Goal: Transaction & Acquisition: Purchase product/service

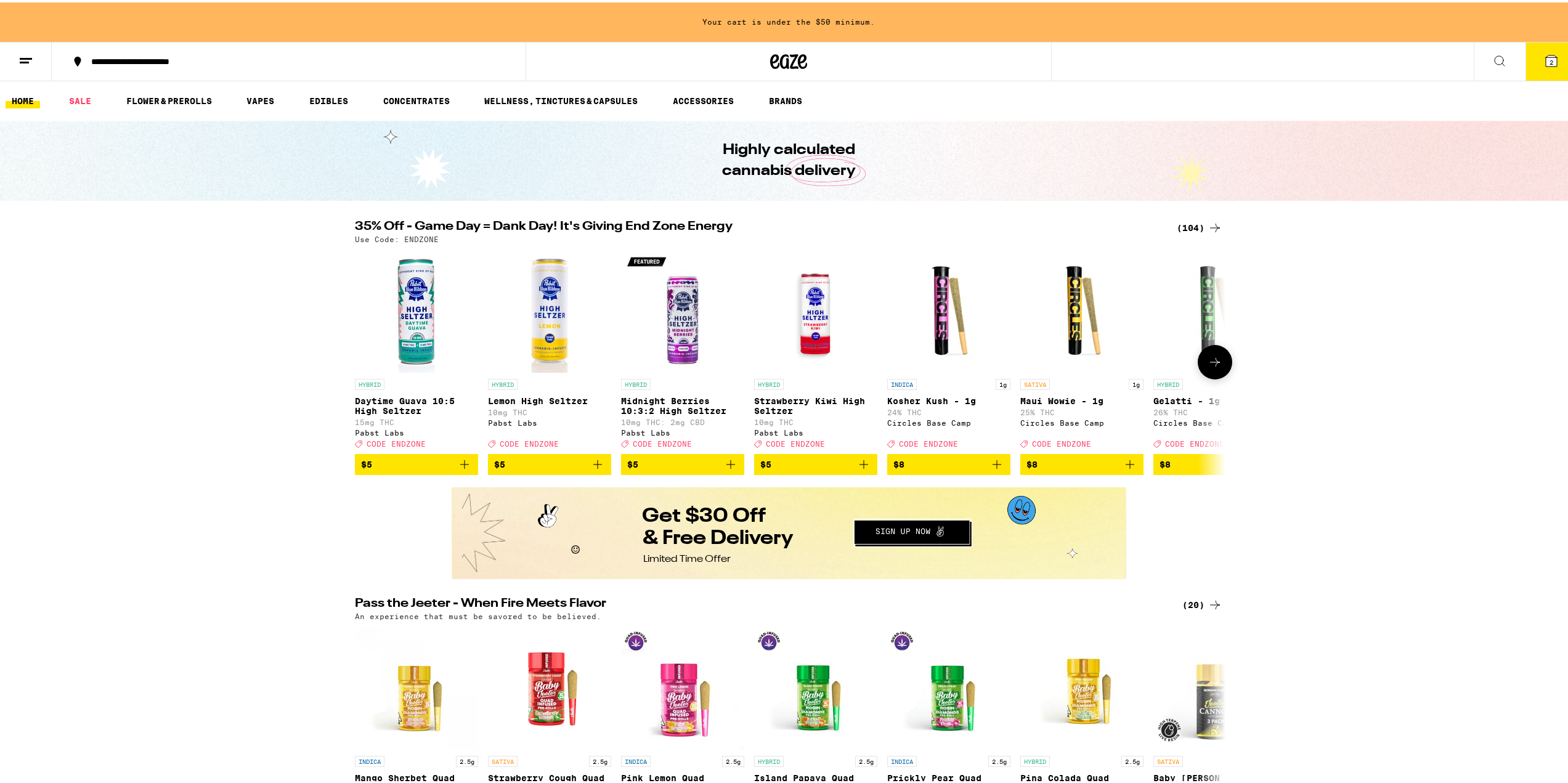
click at [1207, 367] on icon at bounding box center [1214, 359] width 14 height 14
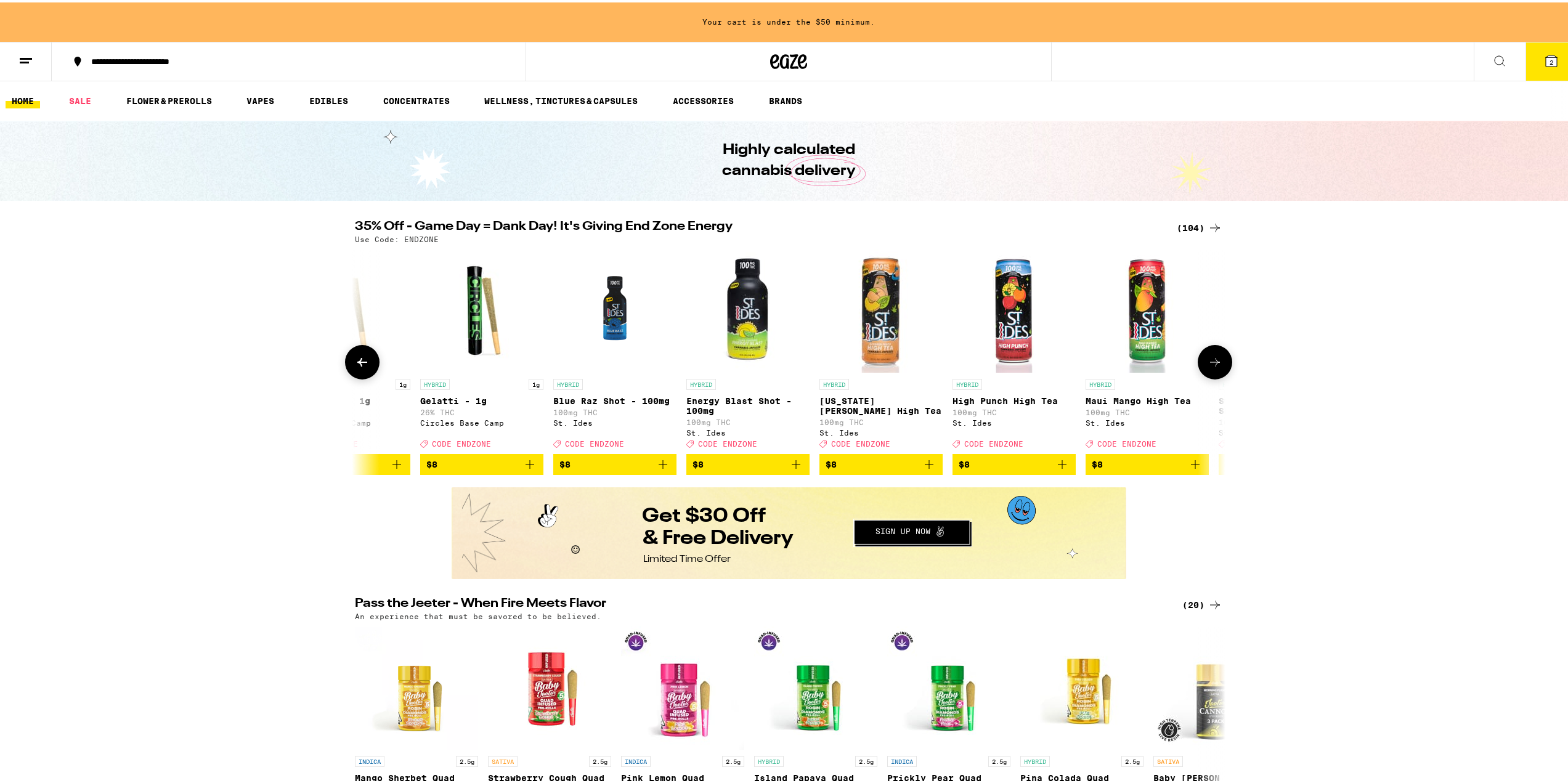
click at [1207, 367] on icon at bounding box center [1214, 359] width 14 height 14
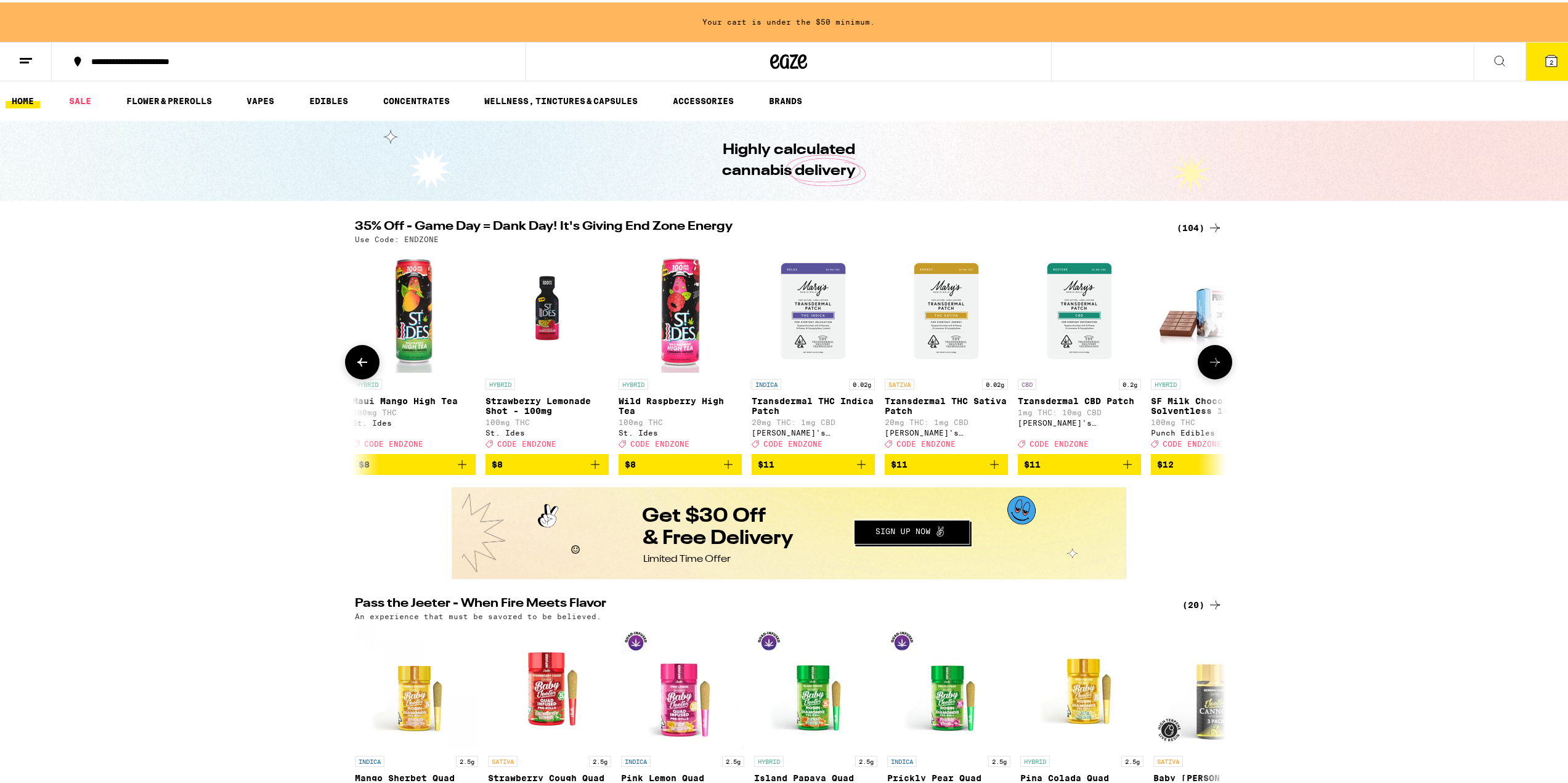
click at [1207, 367] on icon at bounding box center [1214, 359] width 14 height 14
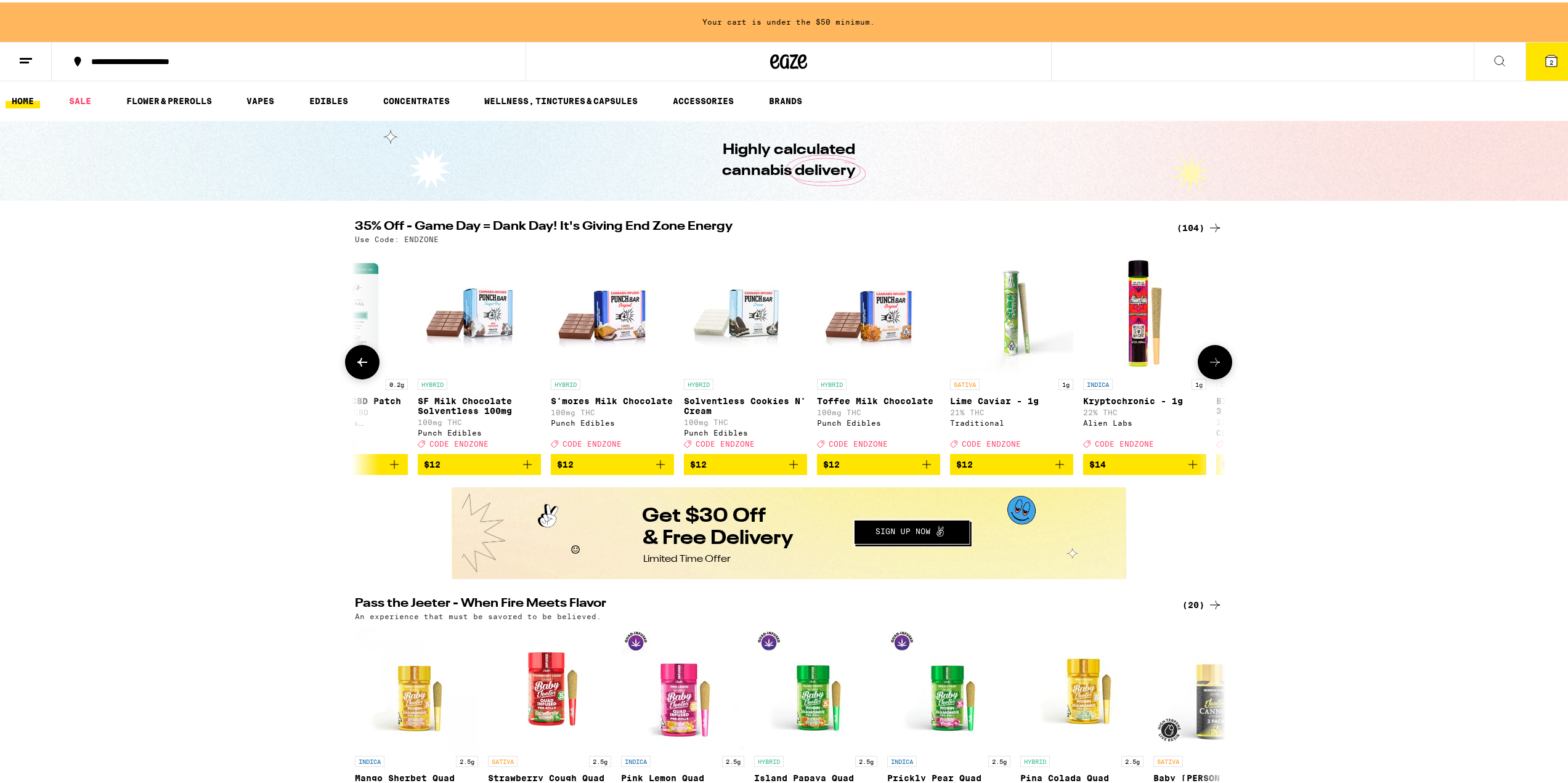
click at [1207, 367] on icon at bounding box center [1214, 359] width 14 height 14
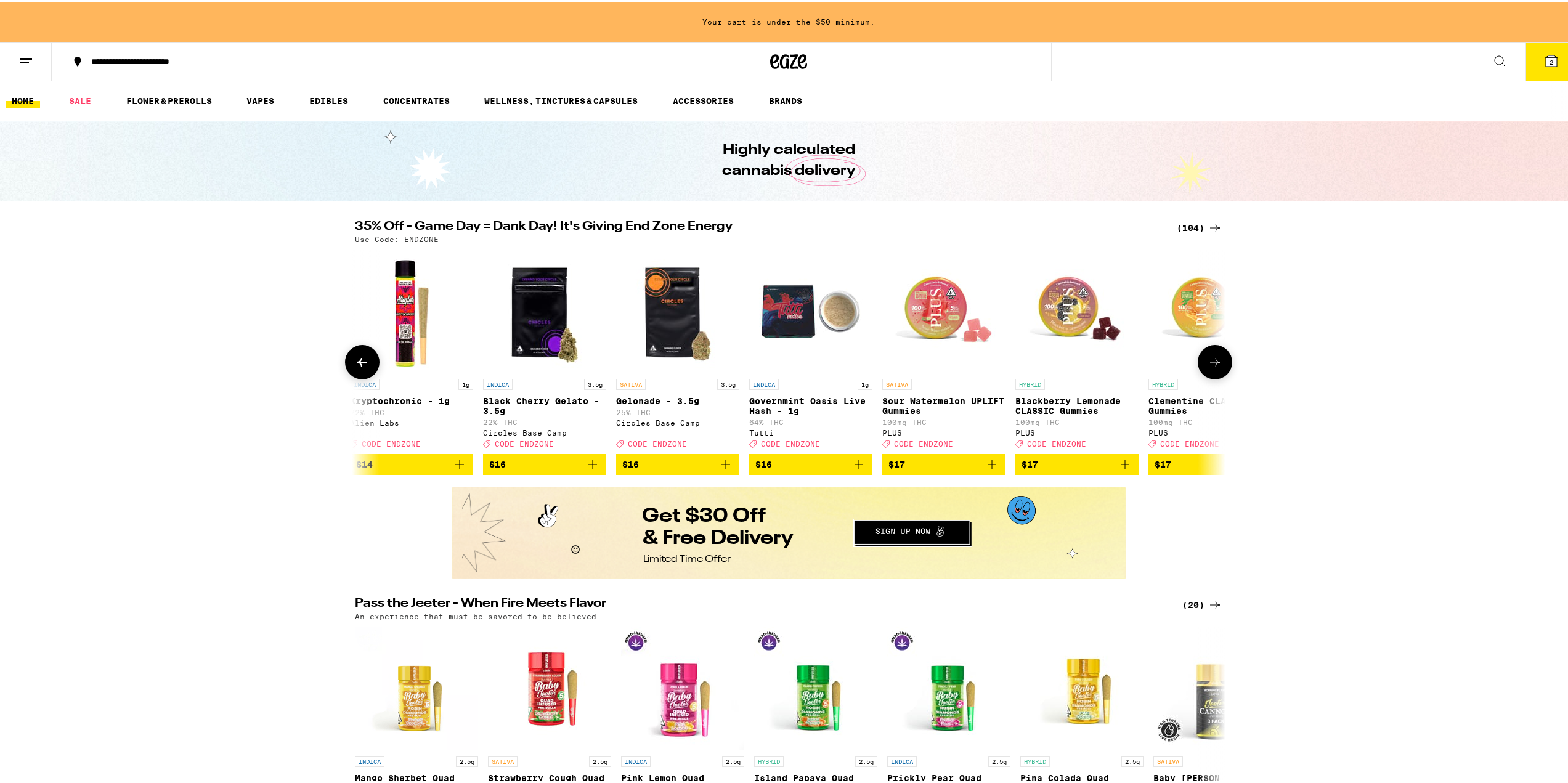
click at [1207, 367] on icon at bounding box center [1214, 359] width 14 height 14
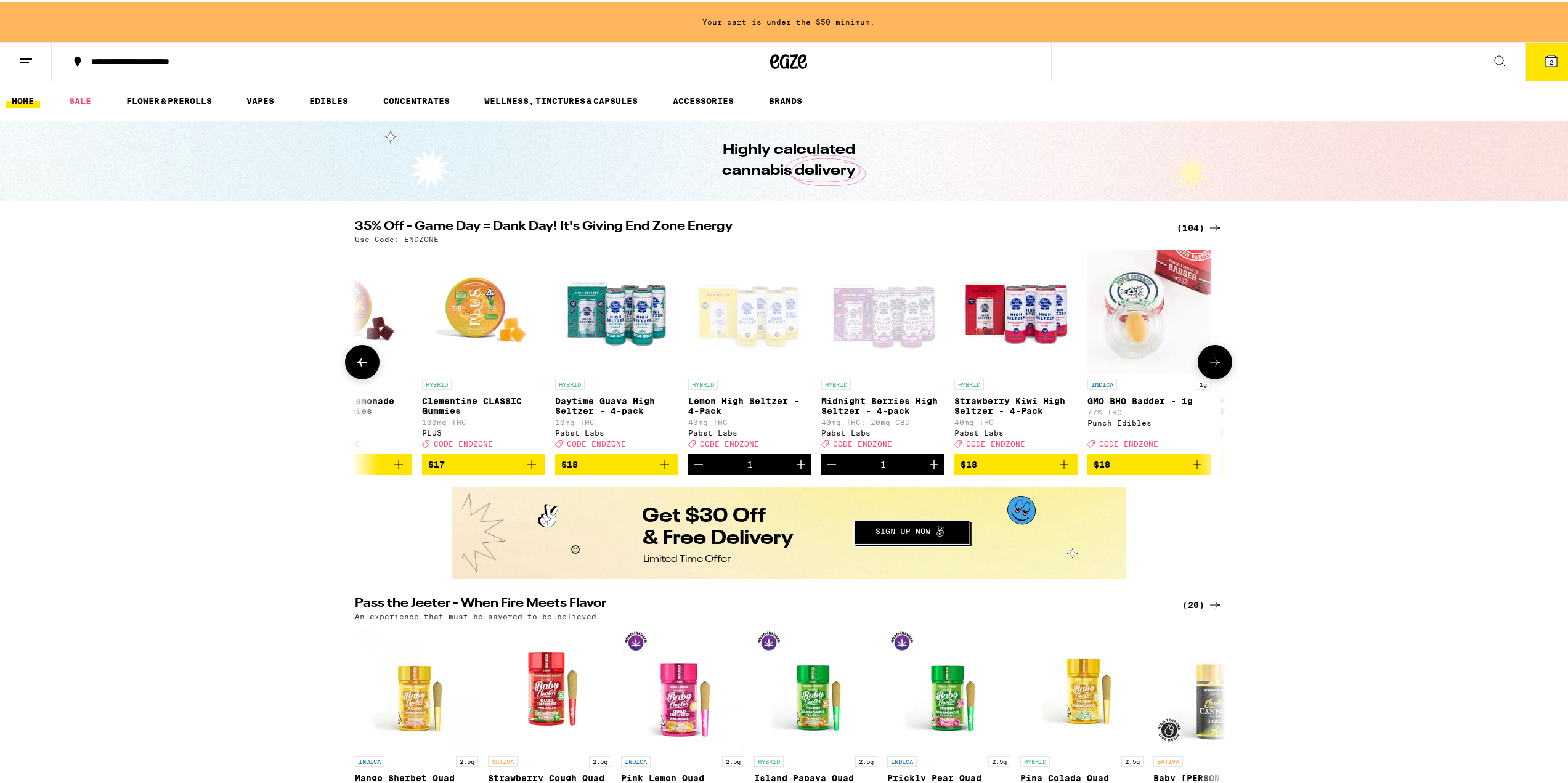
scroll to position [0, 3665]
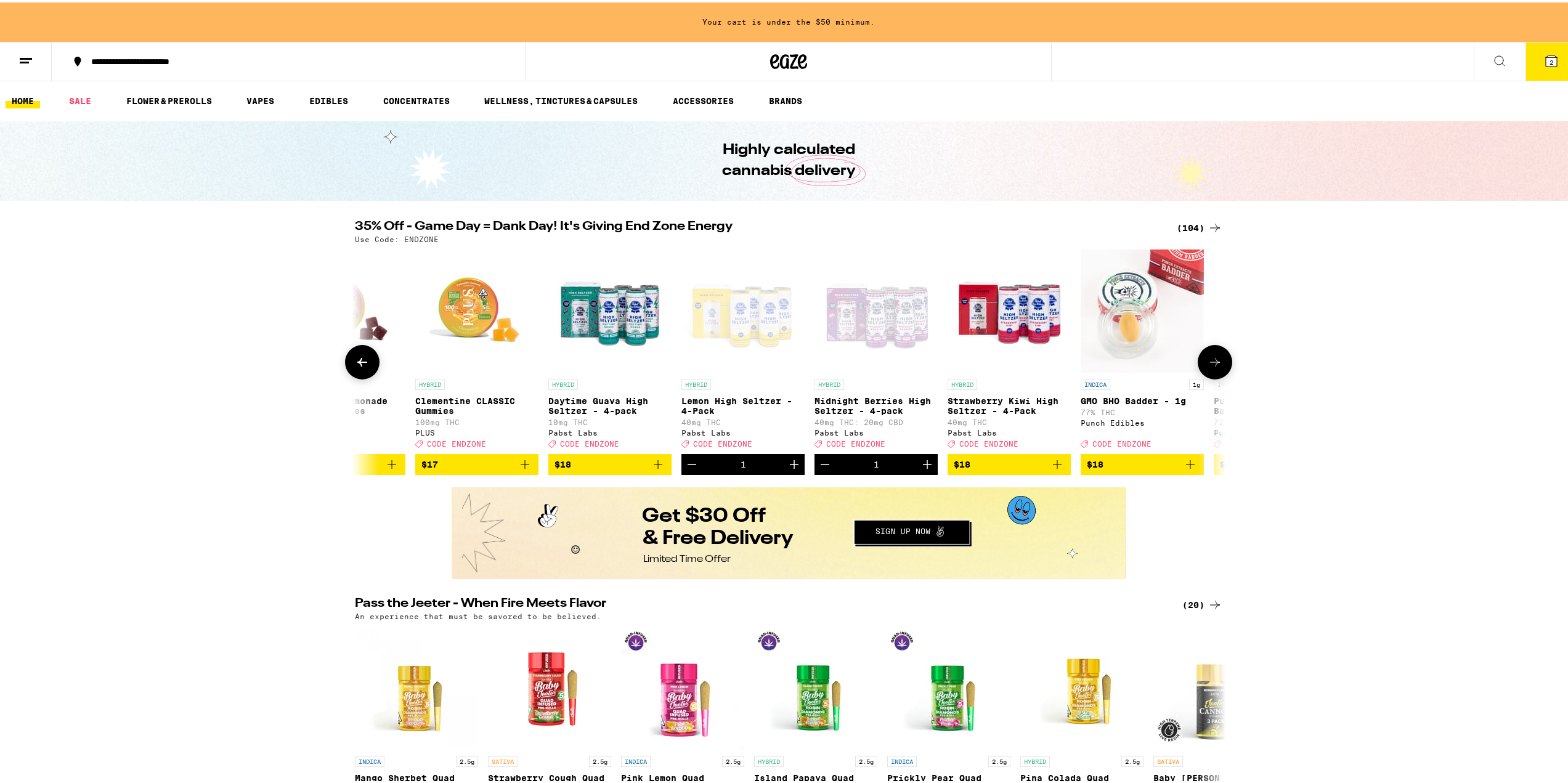
click at [926, 470] on icon "Increment" at bounding box center [926, 462] width 14 height 14
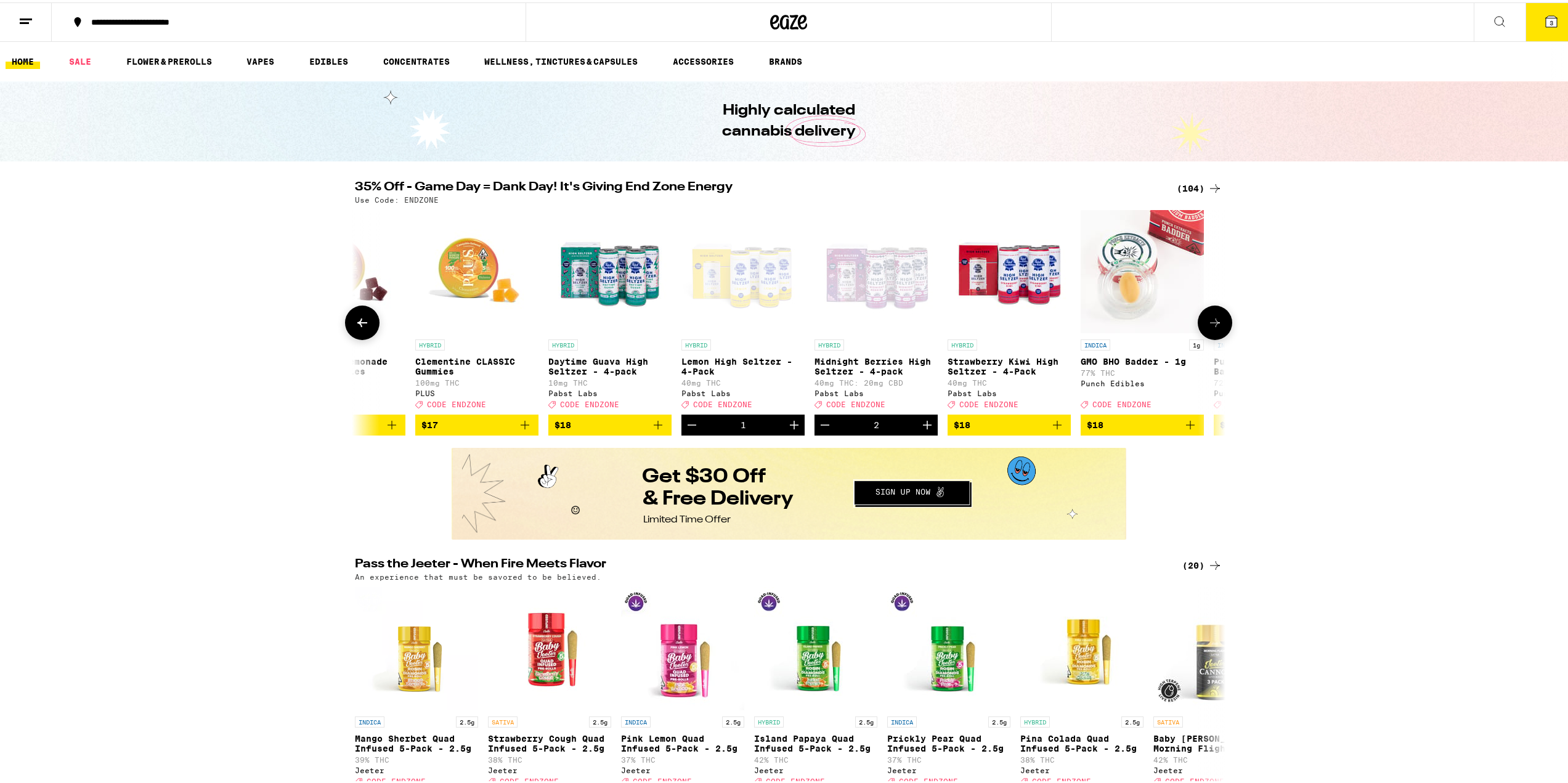
click at [1049, 430] on icon "Add to bag" at bounding box center [1056, 422] width 14 height 14
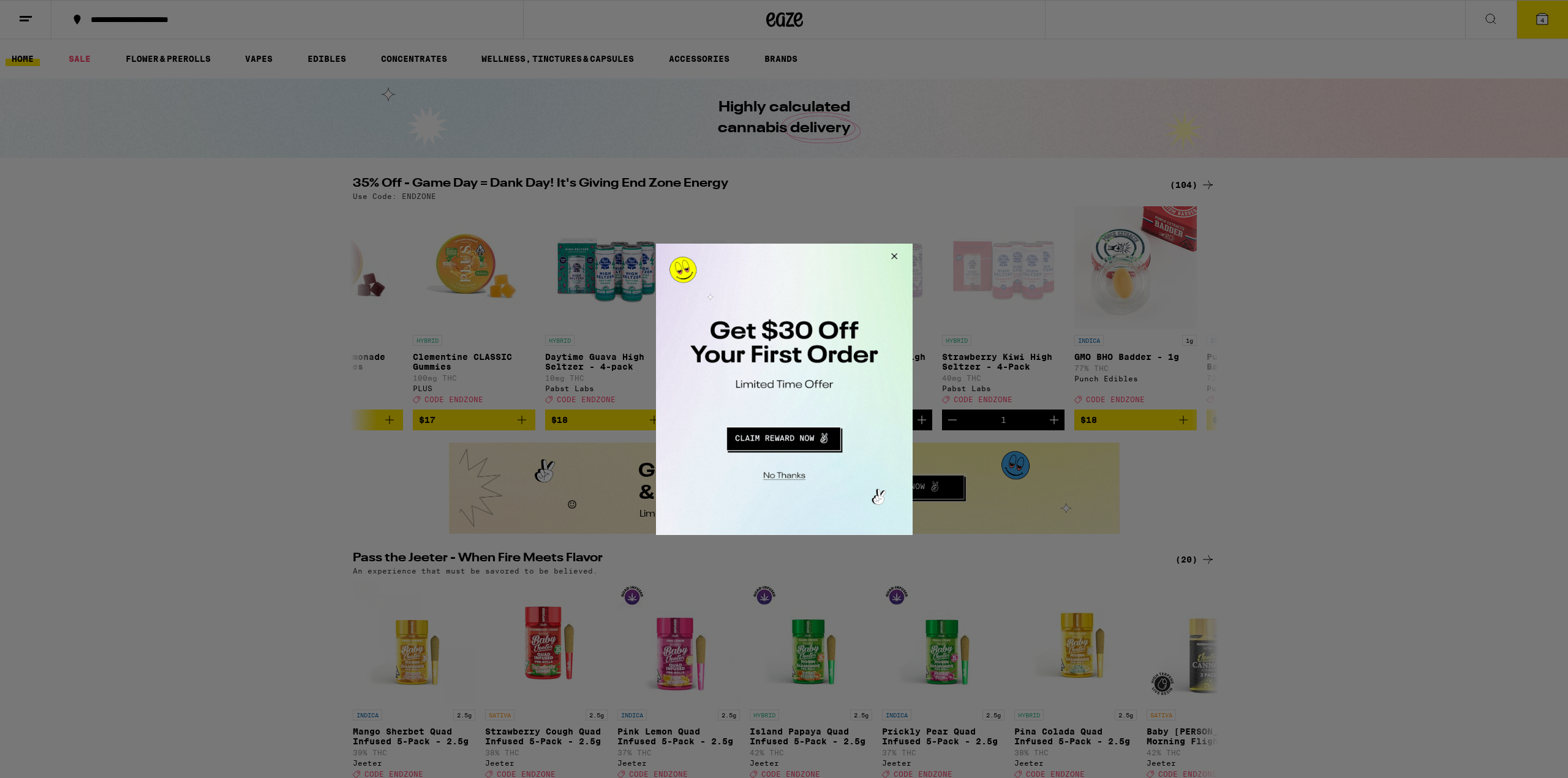
click at [896, 251] on button "Close Modal" at bounding box center [891, 257] width 33 height 30
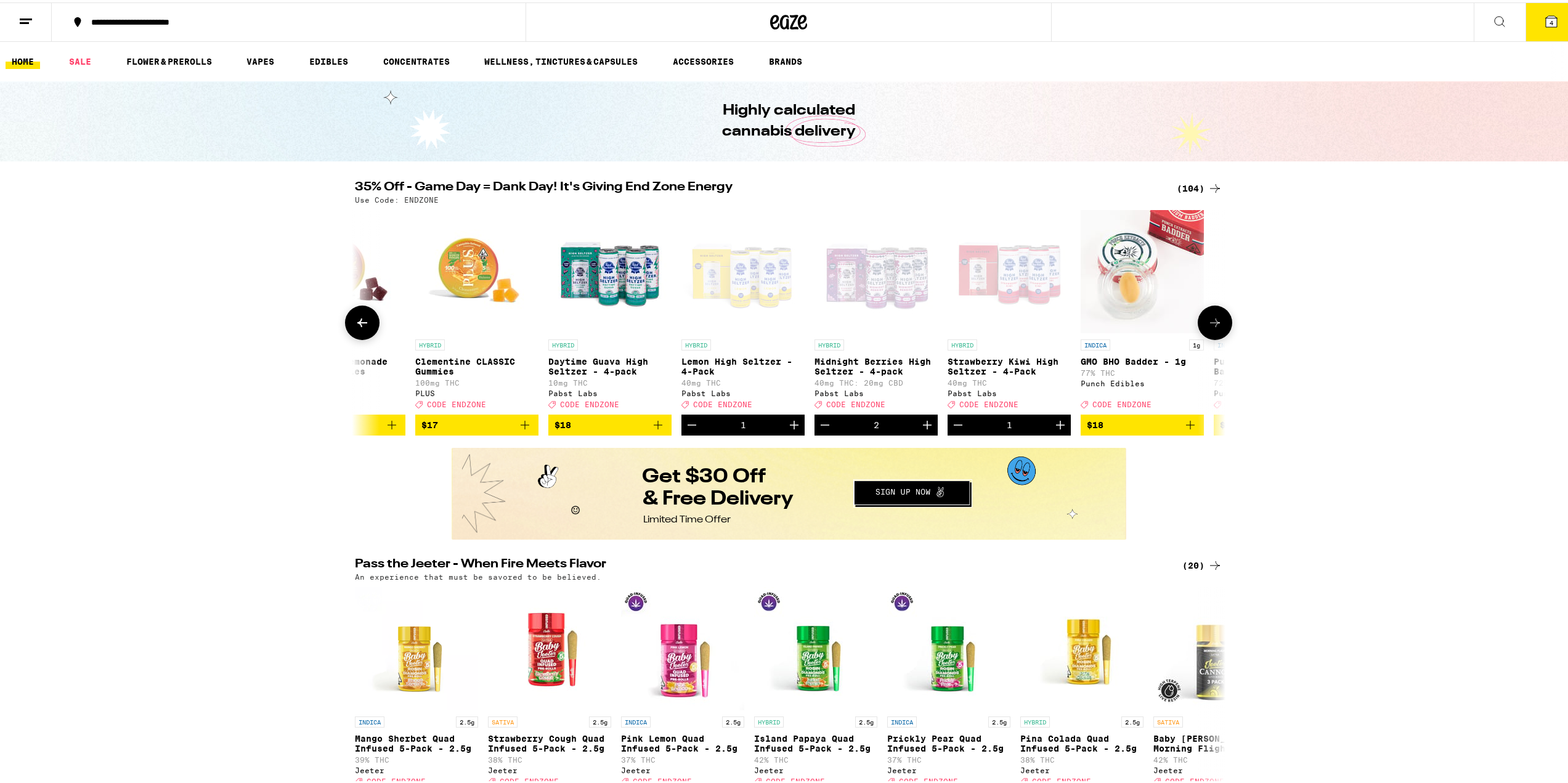
click at [1207, 318] on button at bounding box center [1215, 320] width 35 height 35
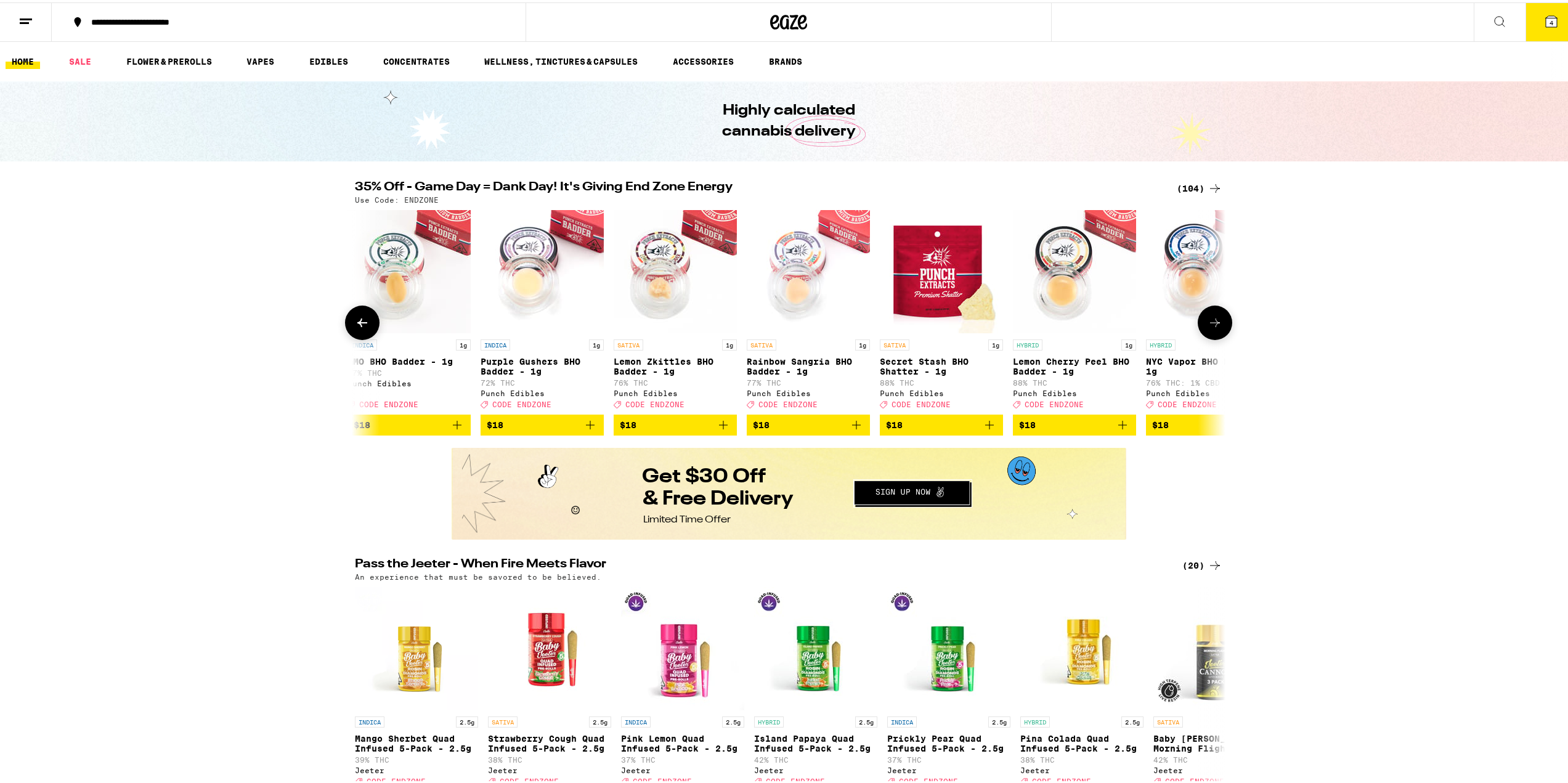
click at [1207, 318] on button at bounding box center [1215, 320] width 35 height 35
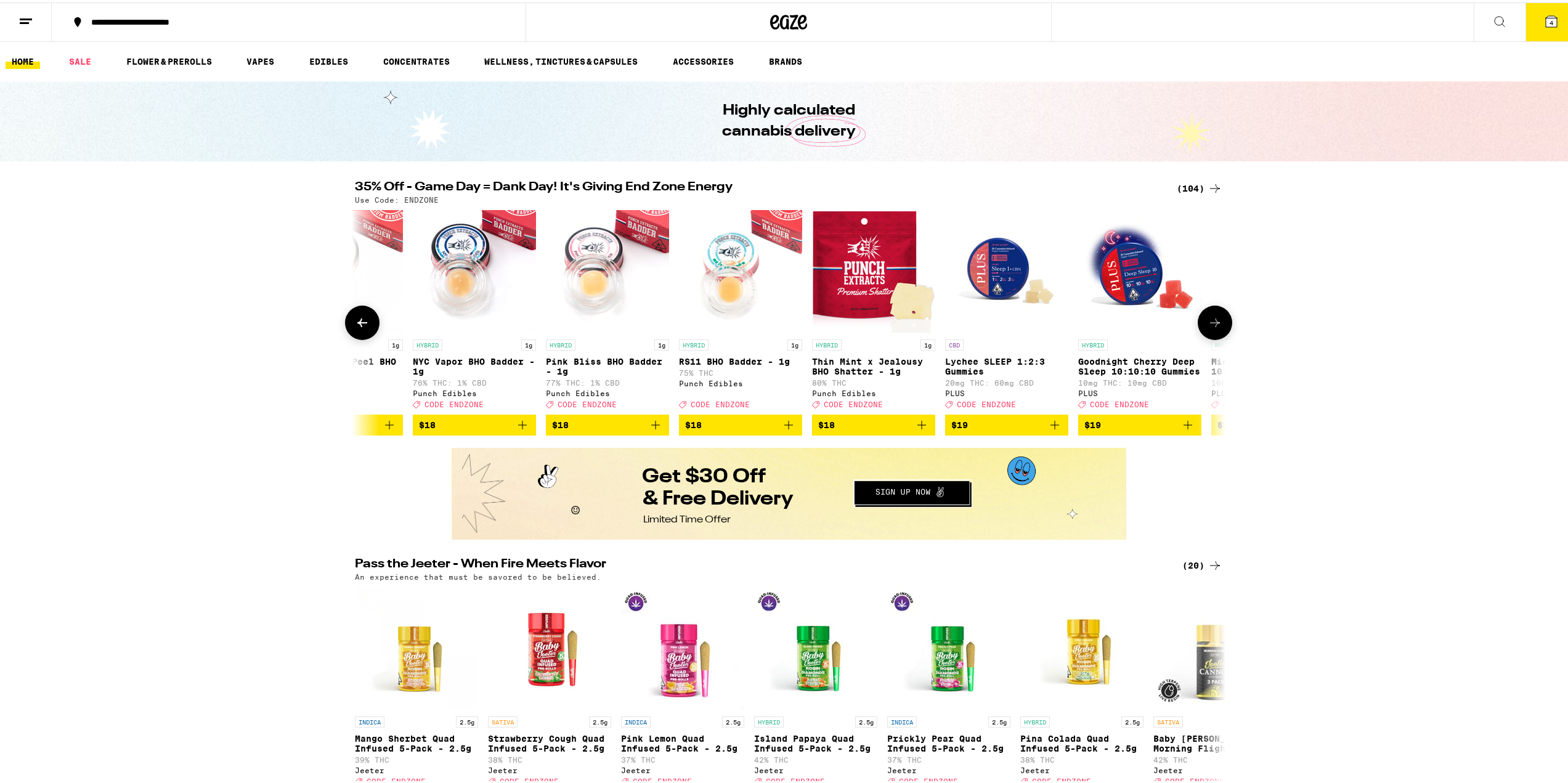
click at [1207, 318] on button at bounding box center [1215, 320] width 35 height 35
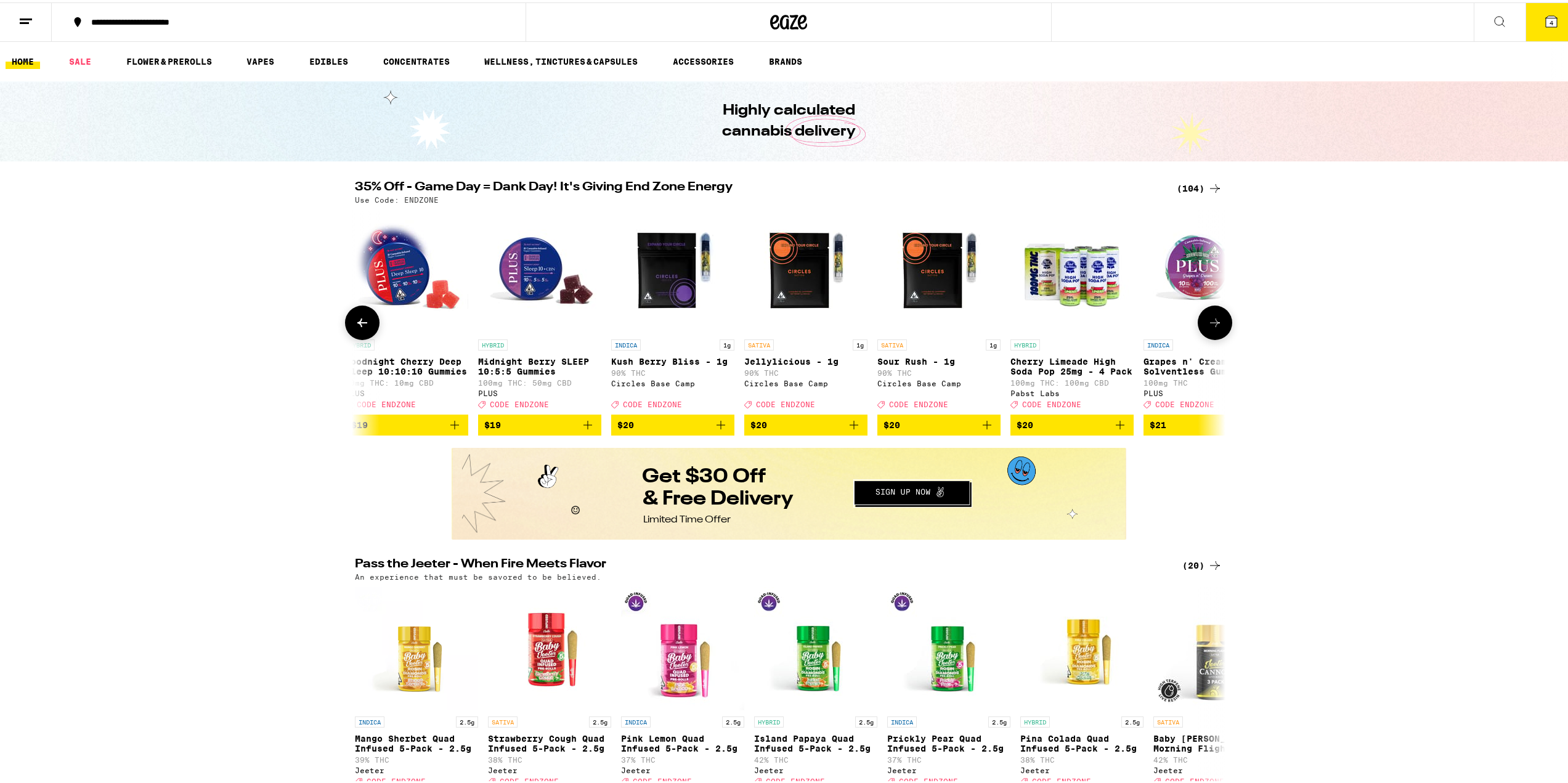
click at [1207, 318] on button at bounding box center [1215, 320] width 35 height 35
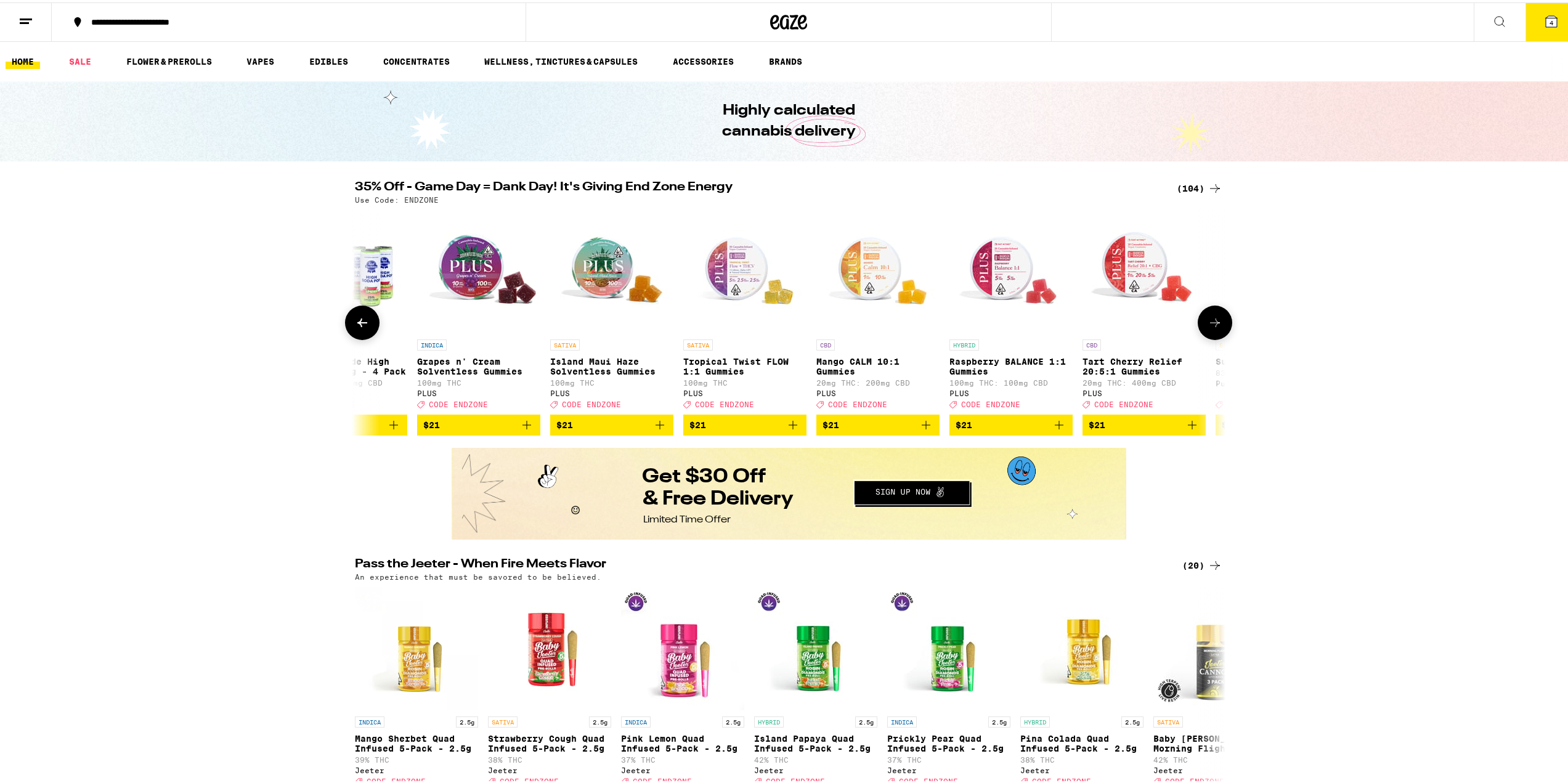
scroll to position [0, 6597]
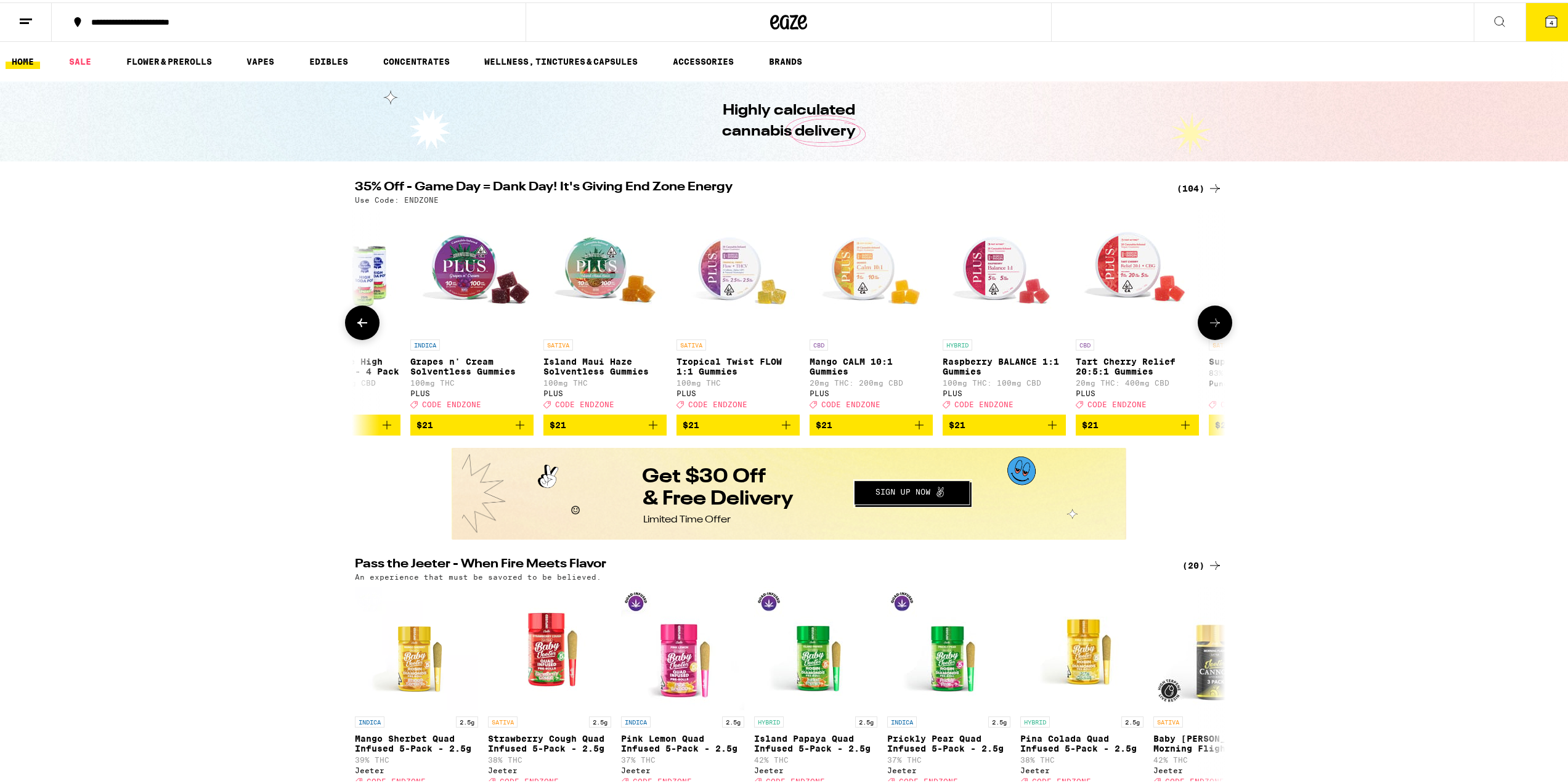
click at [365, 323] on button at bounding box center [362, 320] width 35 height 35
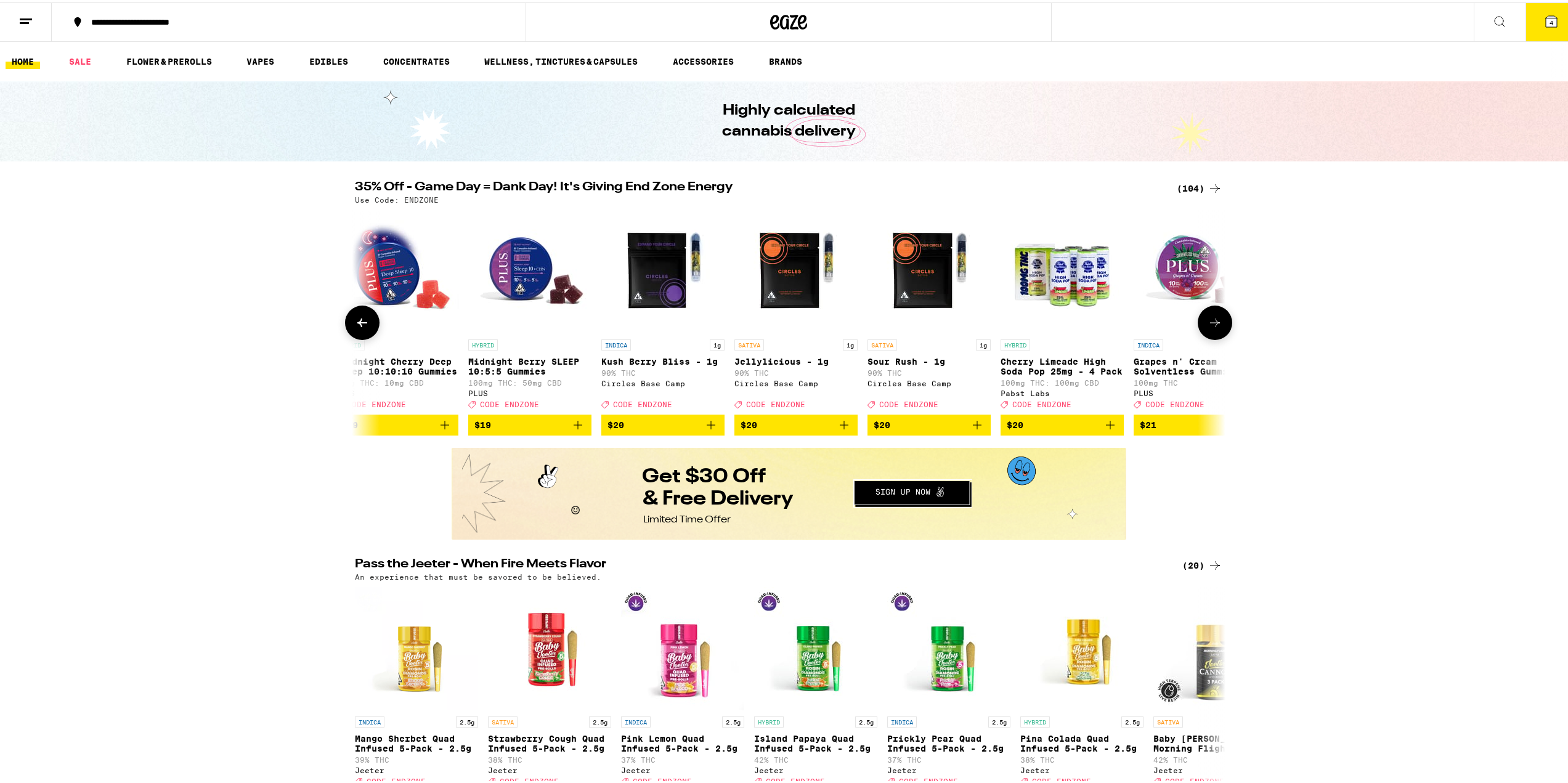
scroll to position [0, 5865]
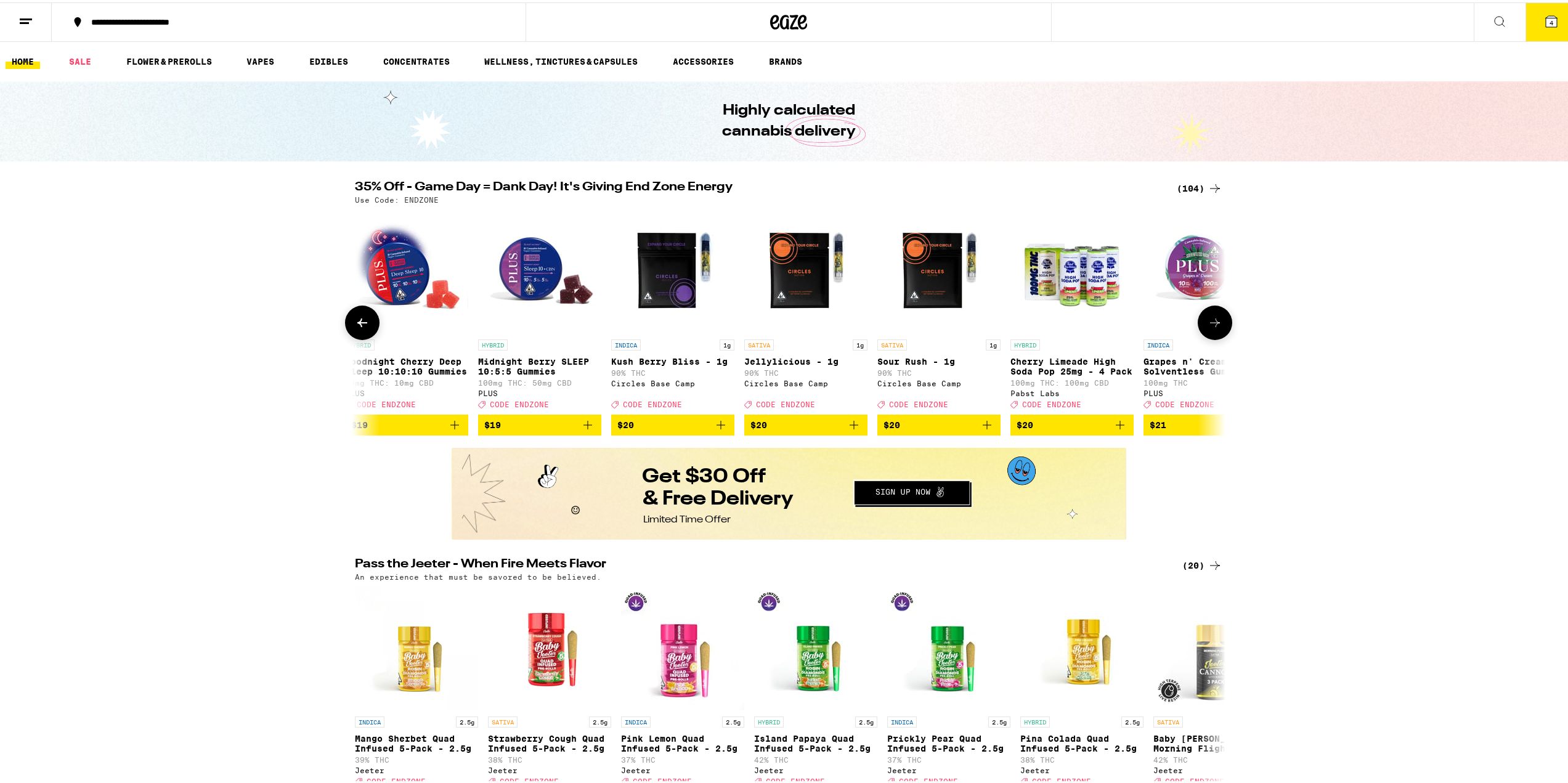
click at [1219, 328] on button at bounding box center [1215, 320] width 35 height 35
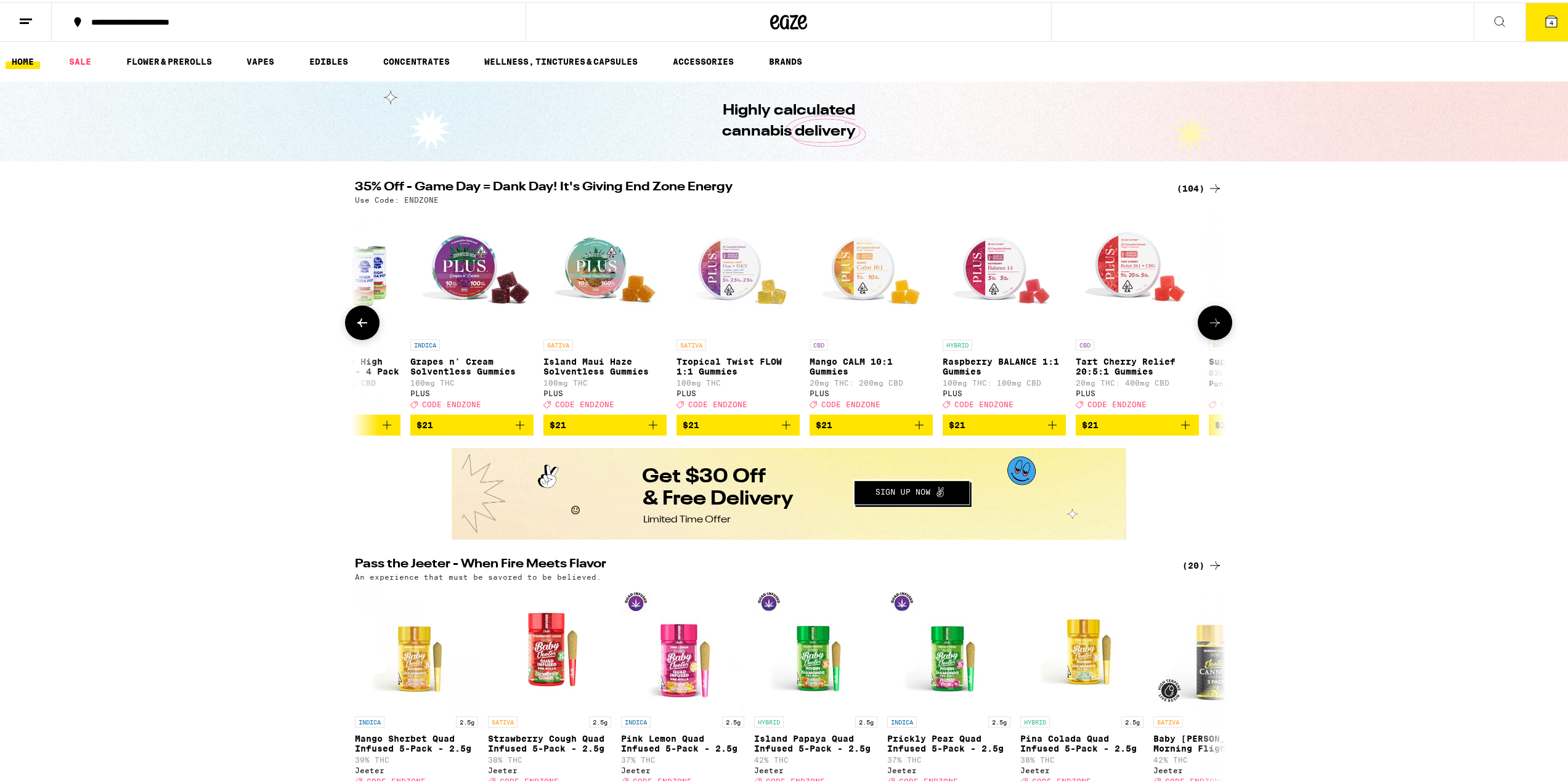
click at [1219, 328] on button at bounding box center [1215, 320] width 35 height 35
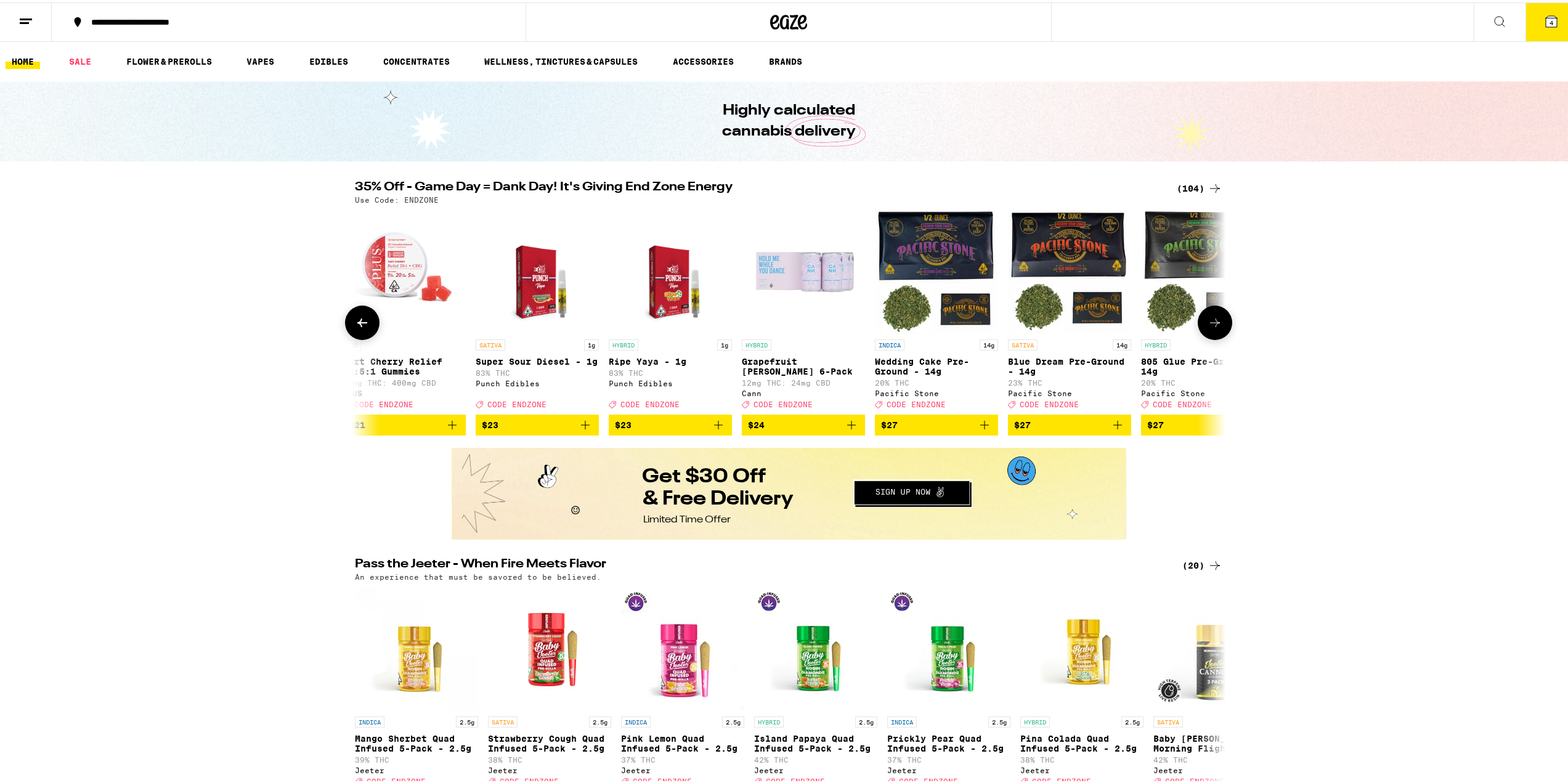
click at [1219, 328] on button at bounding box center [1215, 320] width 35 height 35
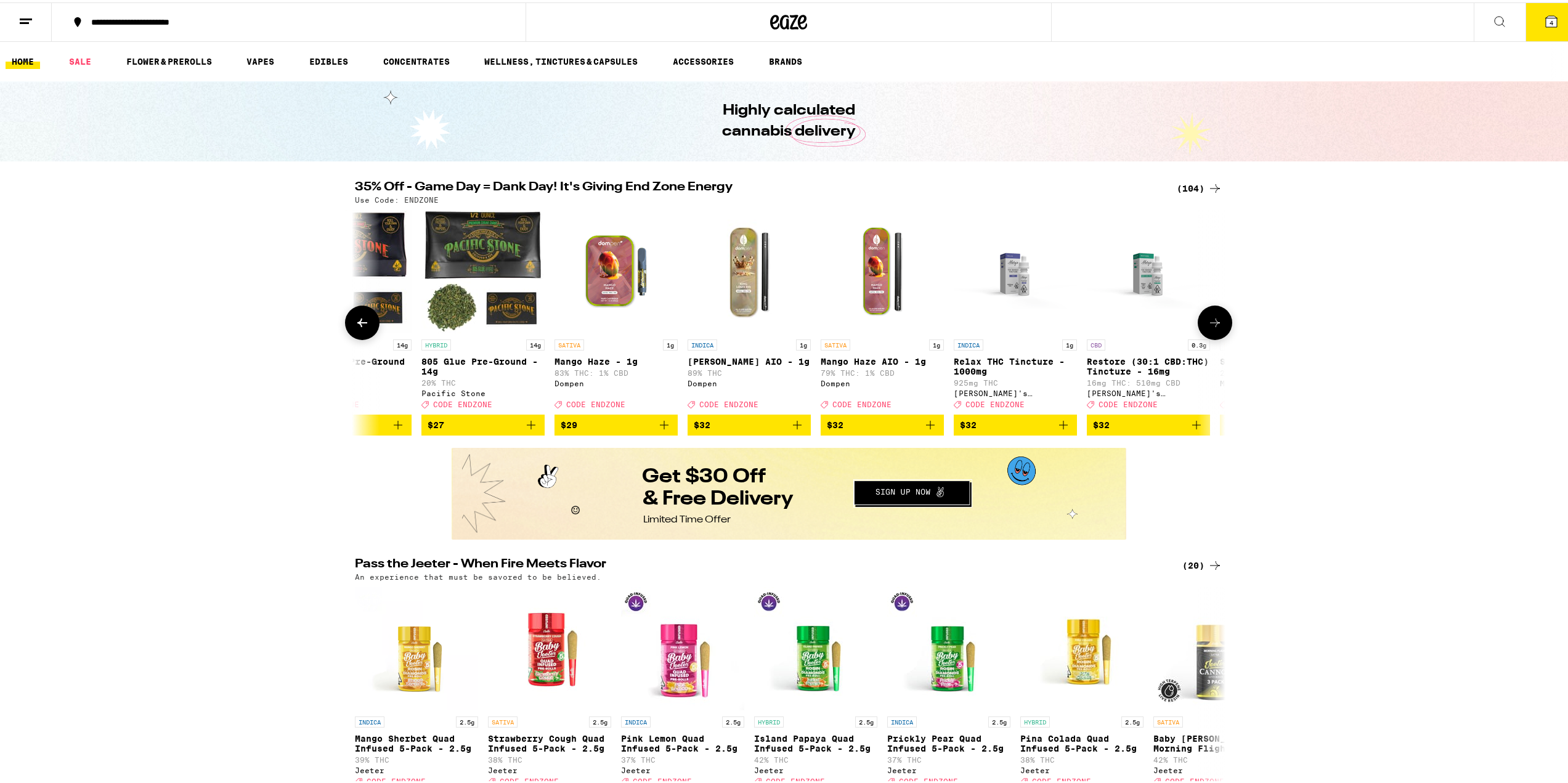
scroll to position [0, 8063]
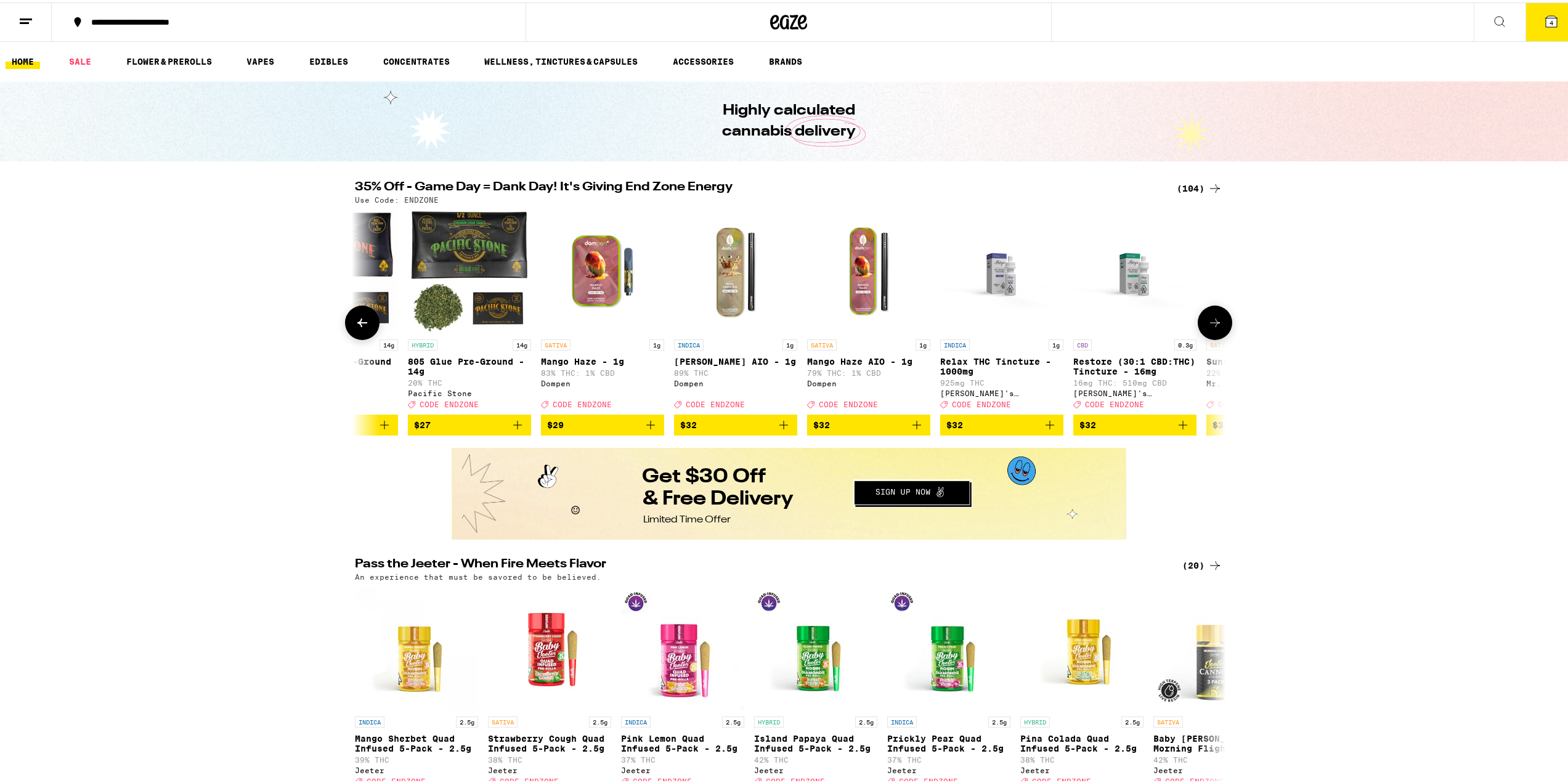
click at [369, 323] on button at bounding box center [362, 320] width 35 height 35
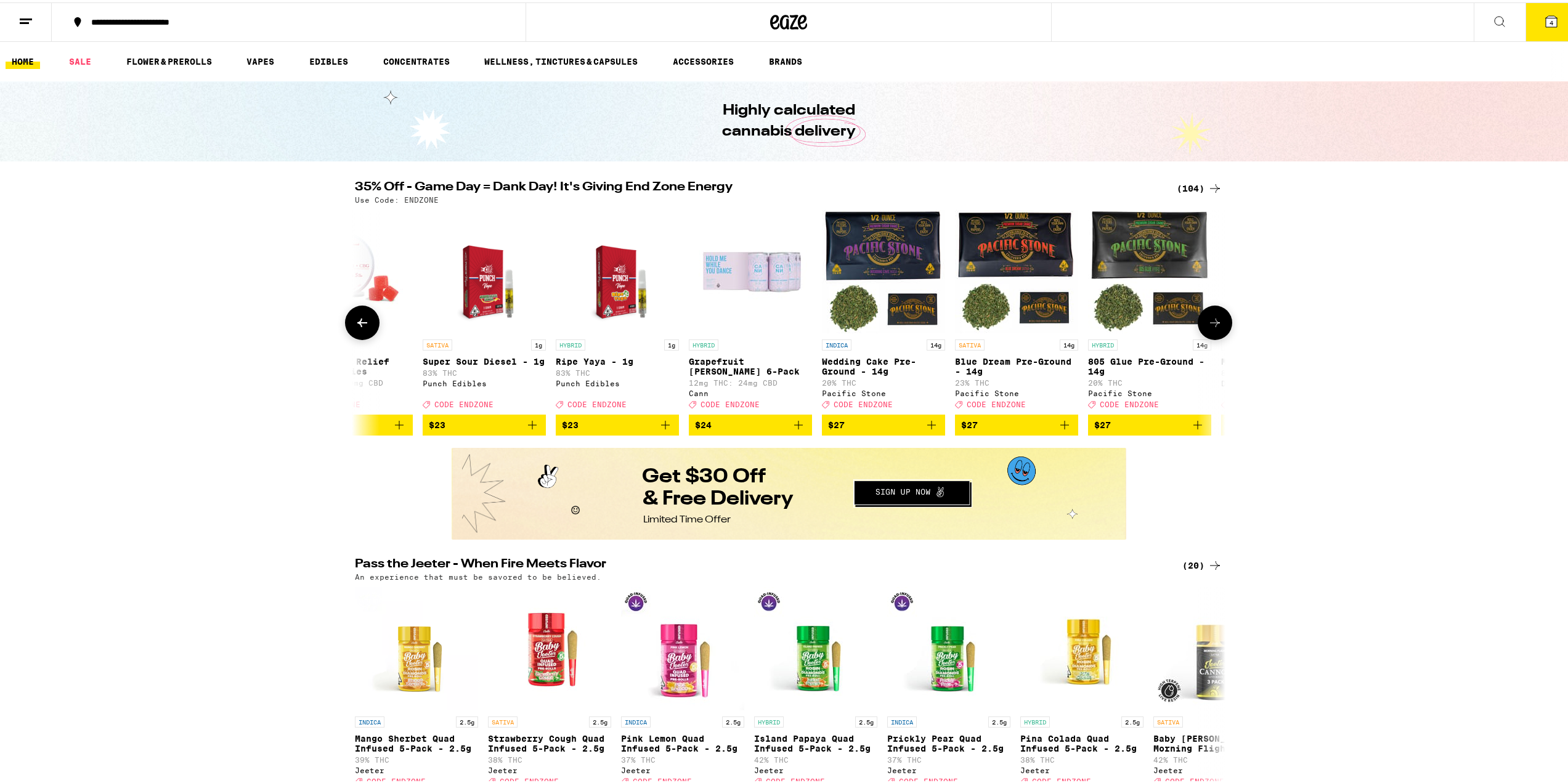
scroll to position [0, 7331]
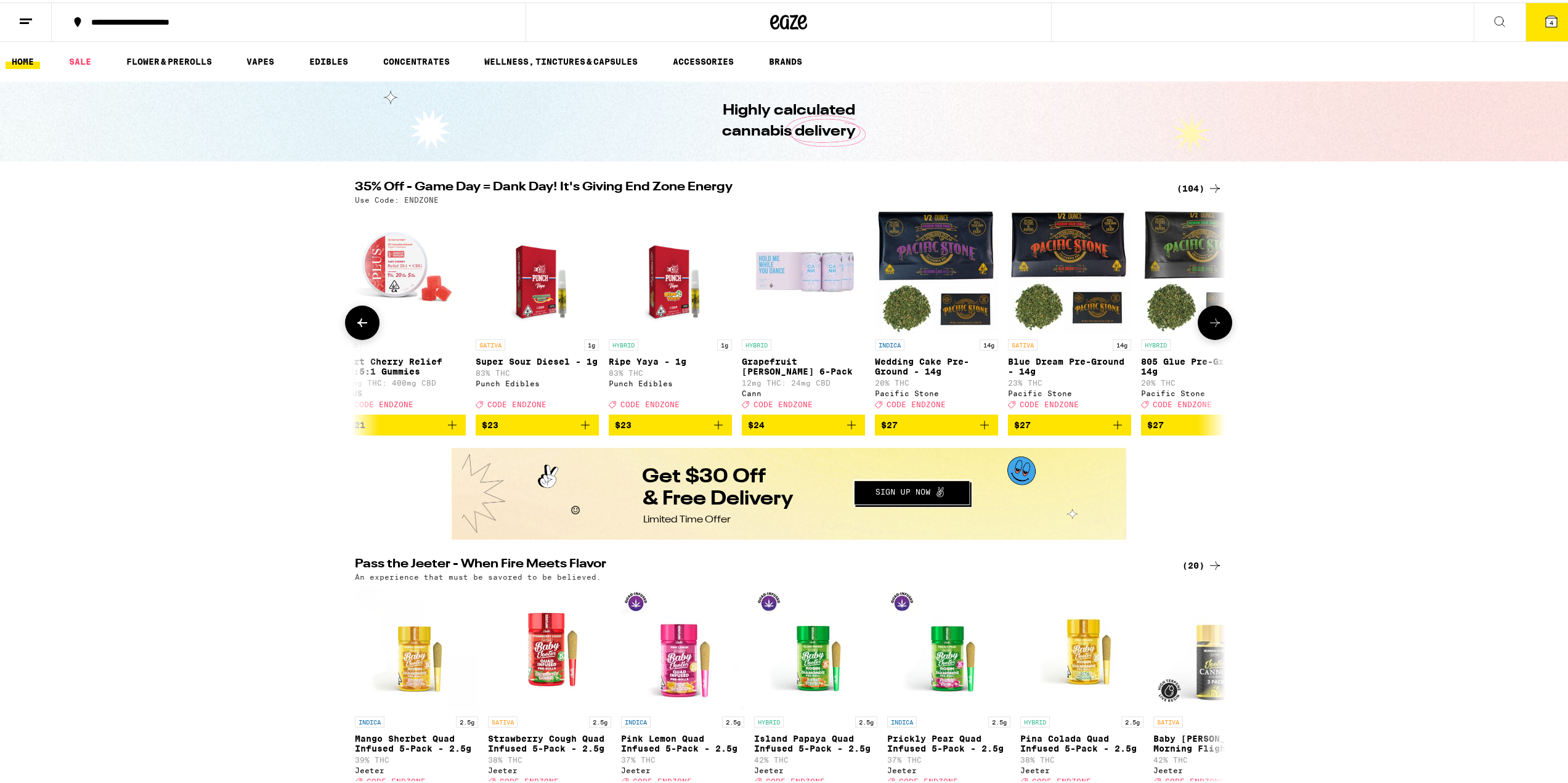
click at [847, 427] on icon "Add to bag" at bounding box center [851, 423] width 8 height 8
click at [1207, 323] on icon at bounding box center [1214, 320] width 14 height 14
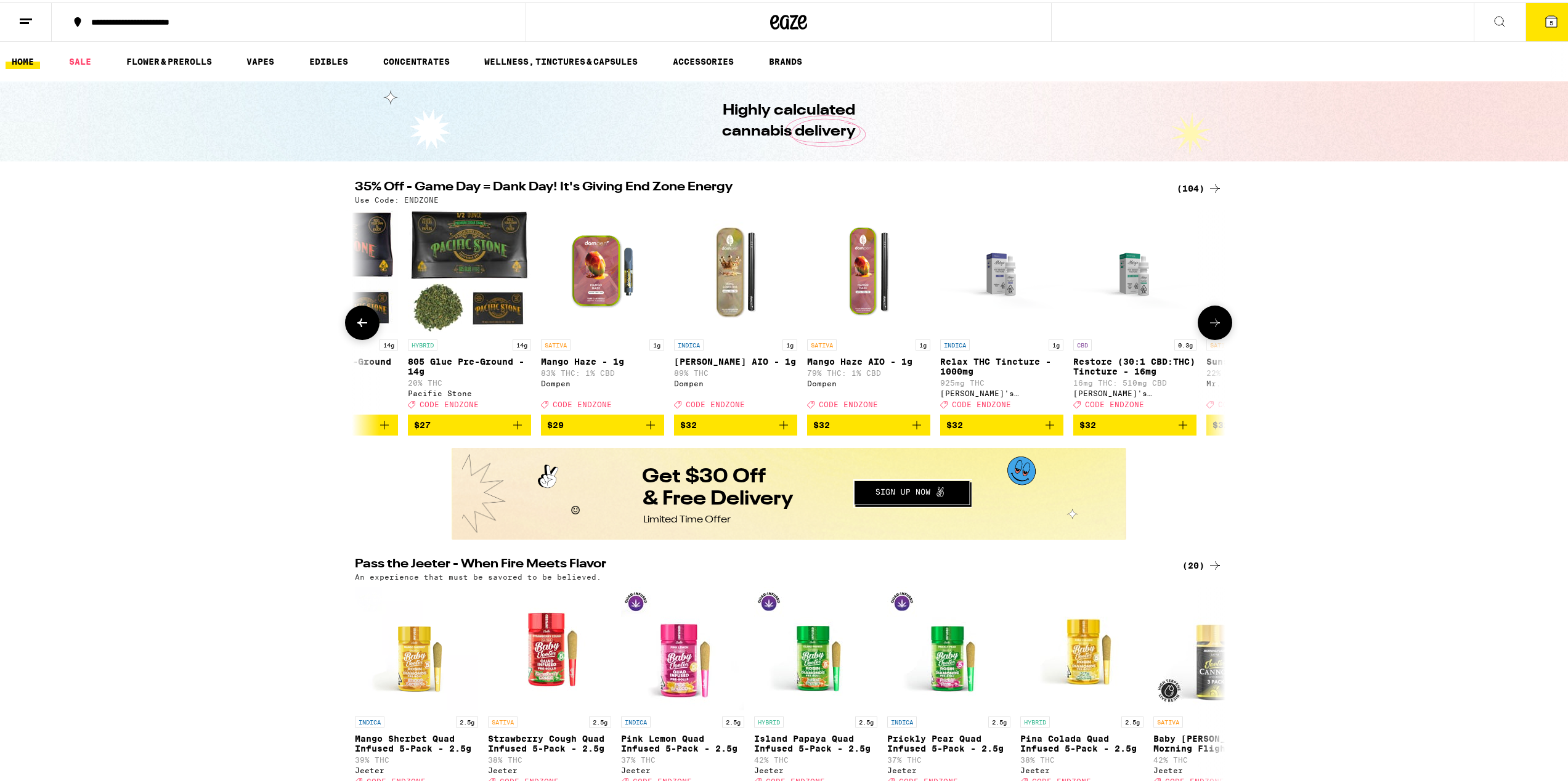
click at [1207, 323] on icon at bounding box center [1214, 320] width 14 height 14
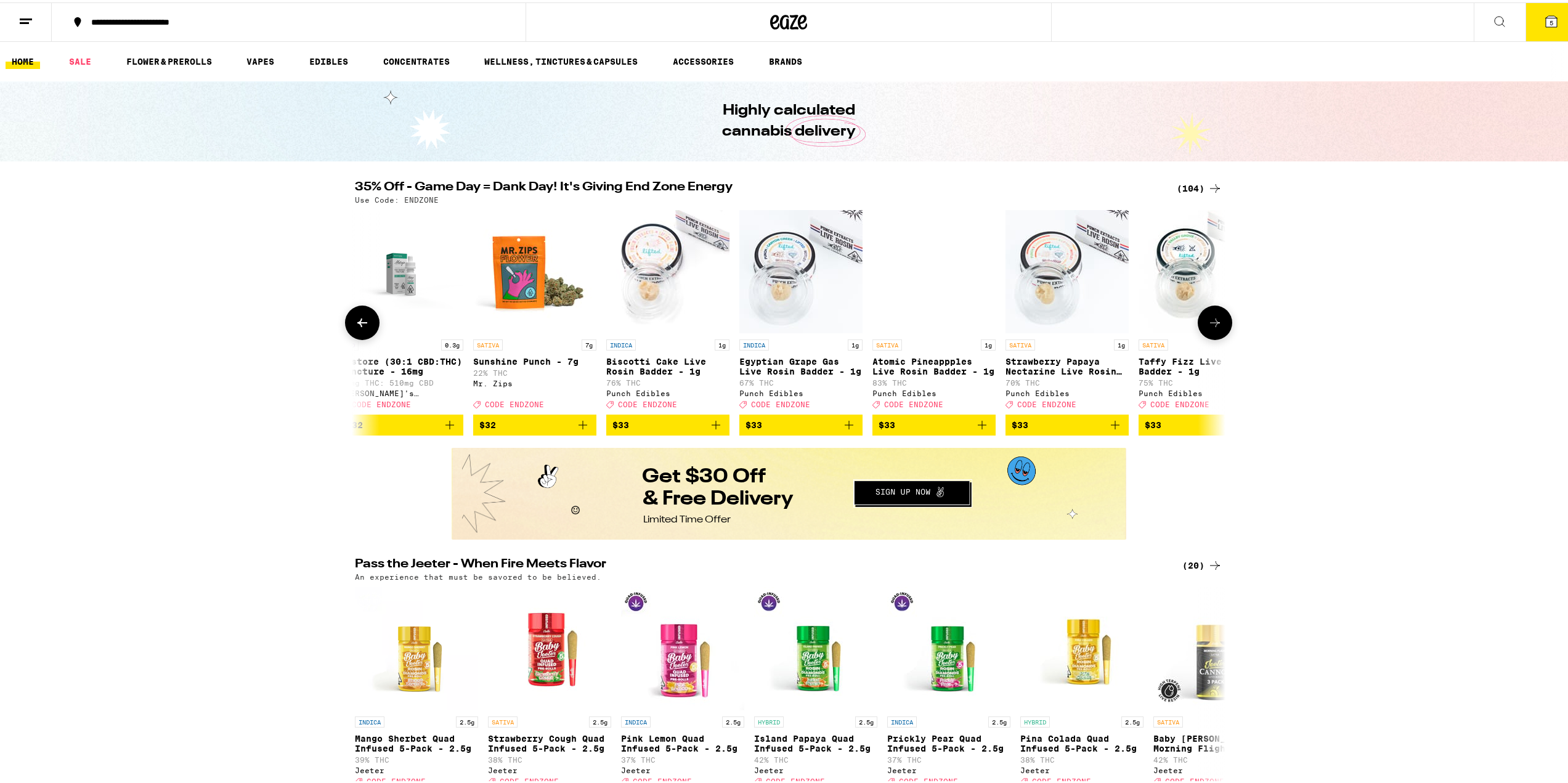
click at [1207, 323] on icon at bounding box center [1214, 320] width 14 height 14
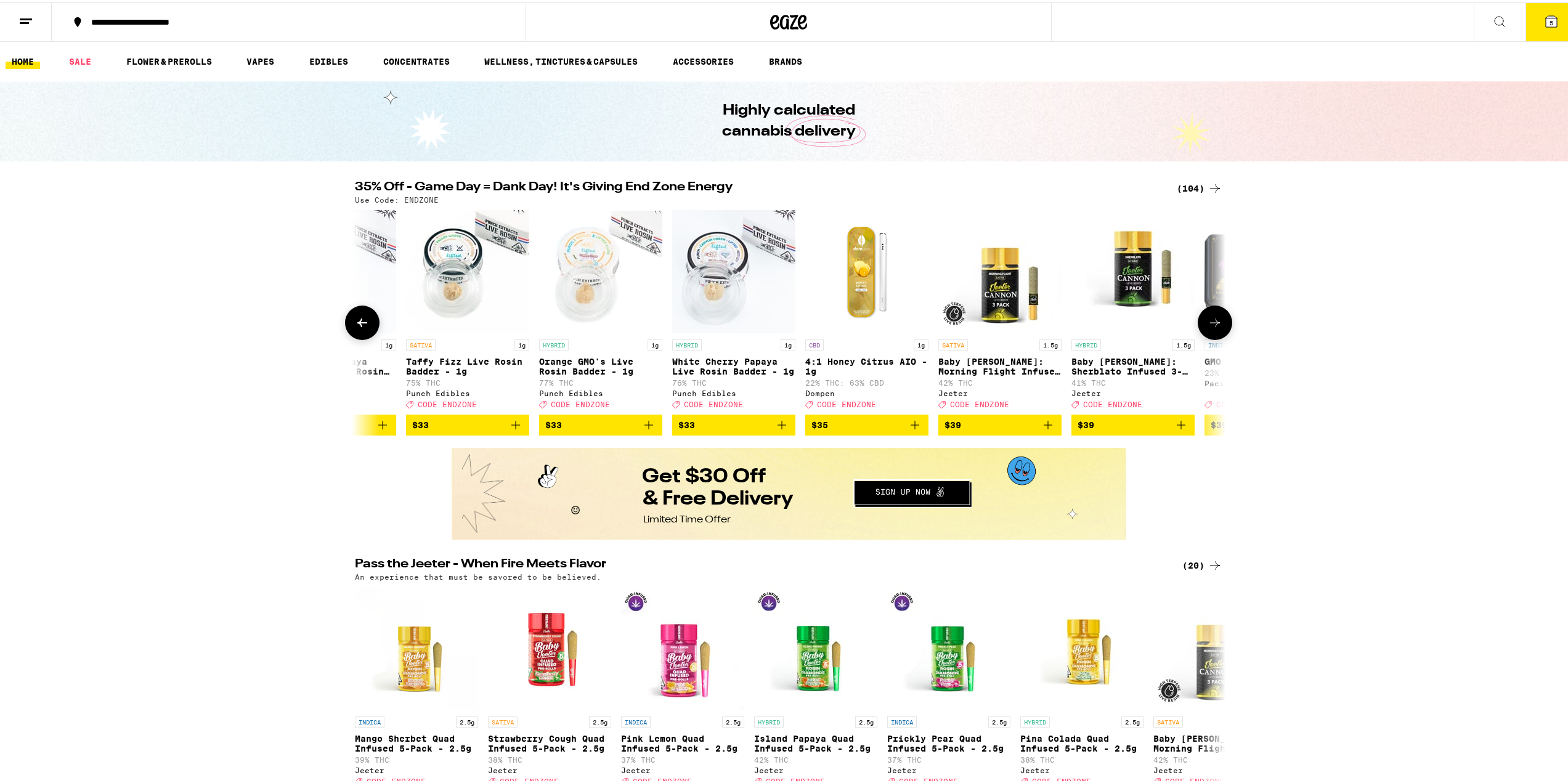
click at [1207, 323] on icon at bounding box center [1214, 320] width 14 height 14
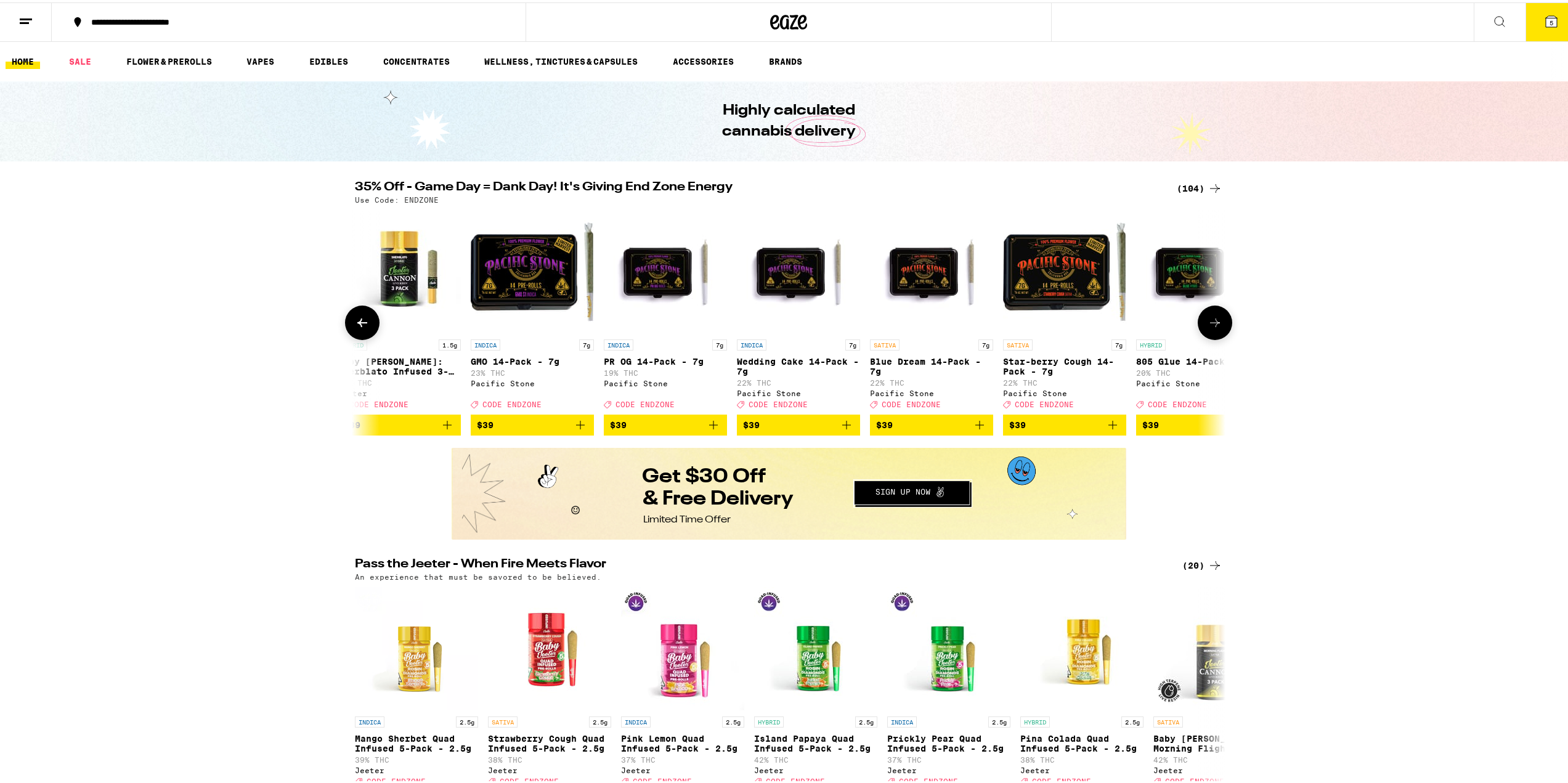
click at [1207, 323] on icon at bounding box center [1214, 320] width 14 height 14
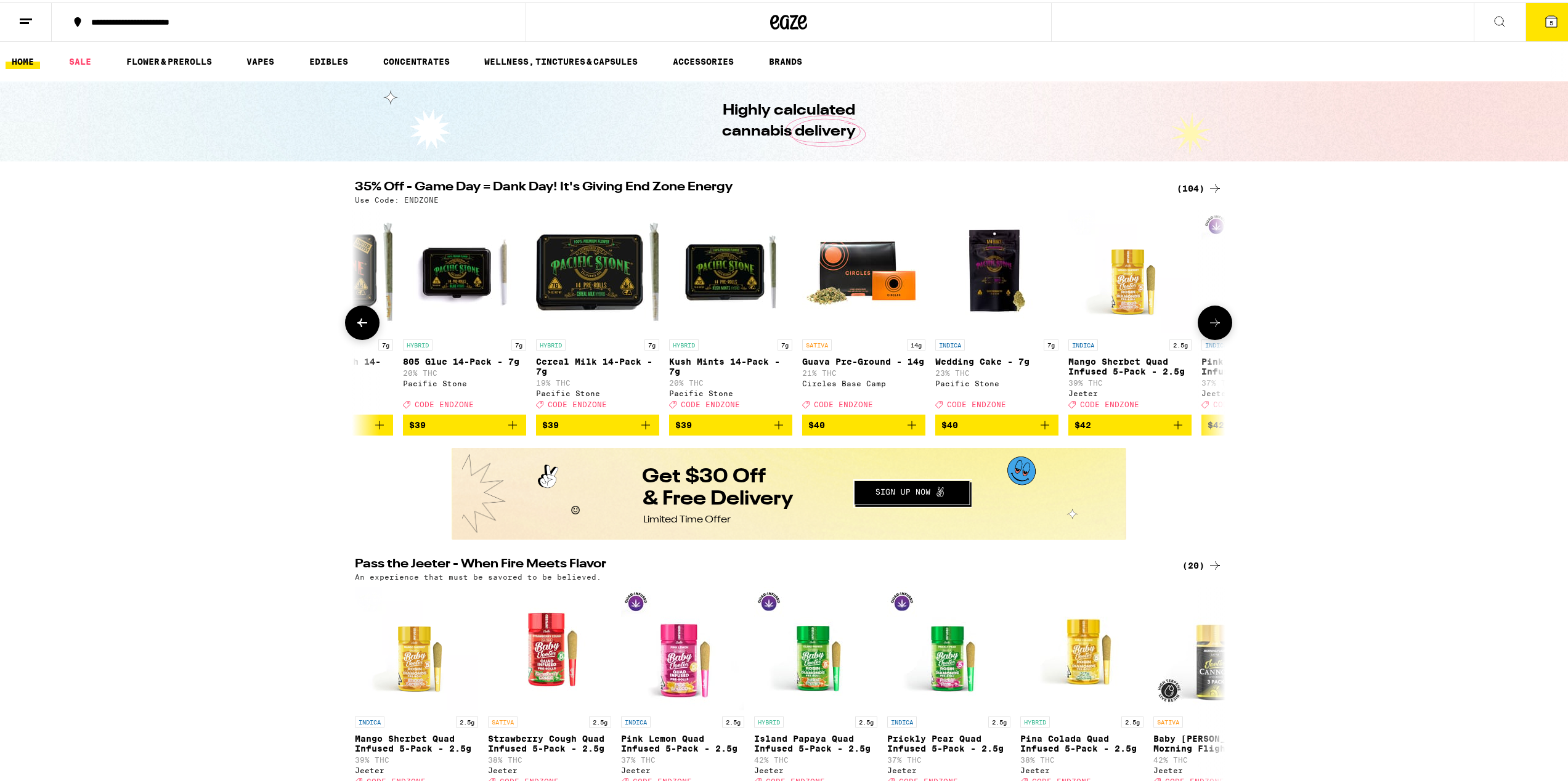
click at [1207, 323] on icon at bounding box center [1214, 320] width 14 height 14
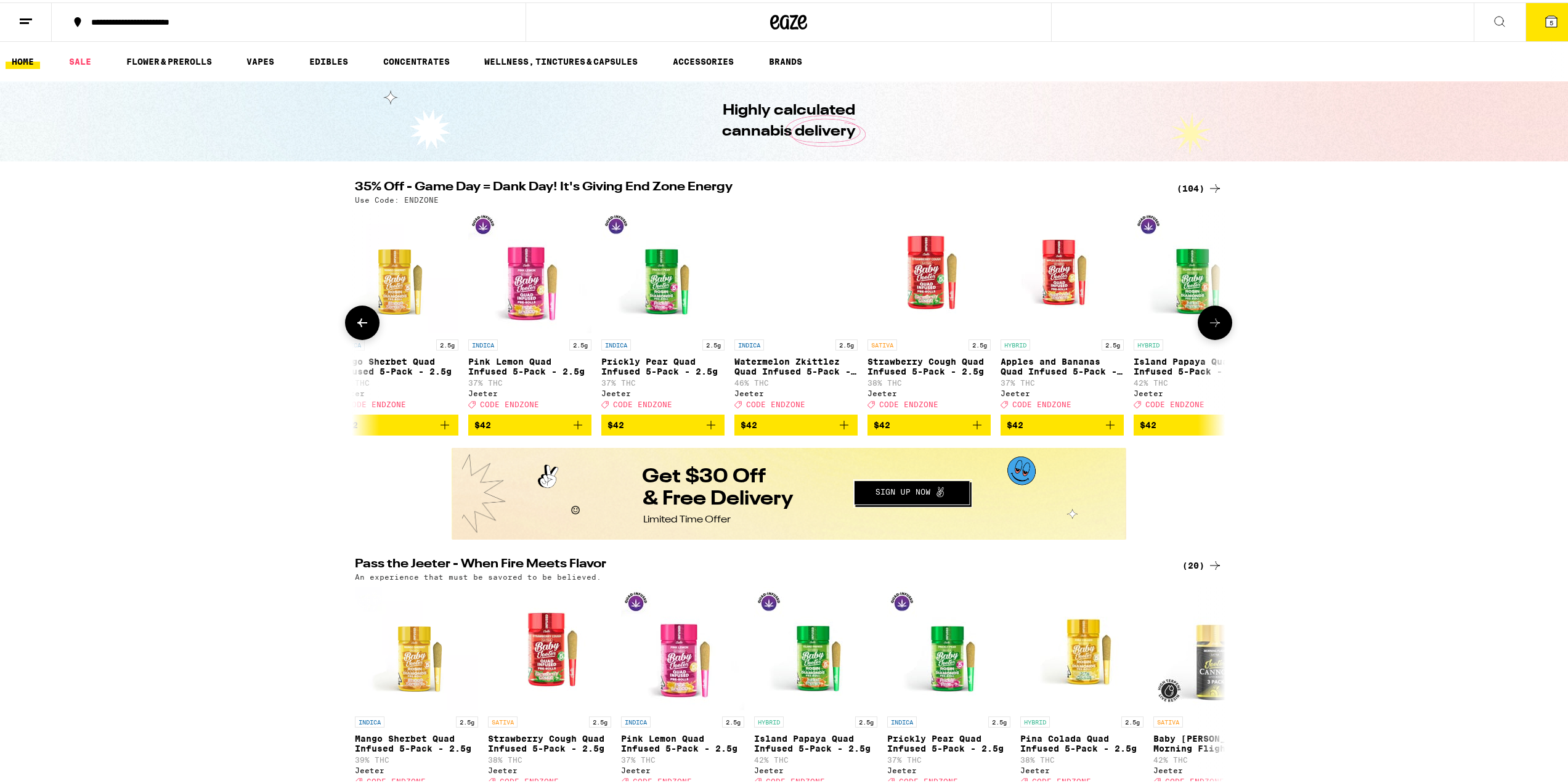
click at [1207, 323] on icon at bounding box center [1214, 320] width 14 height 14
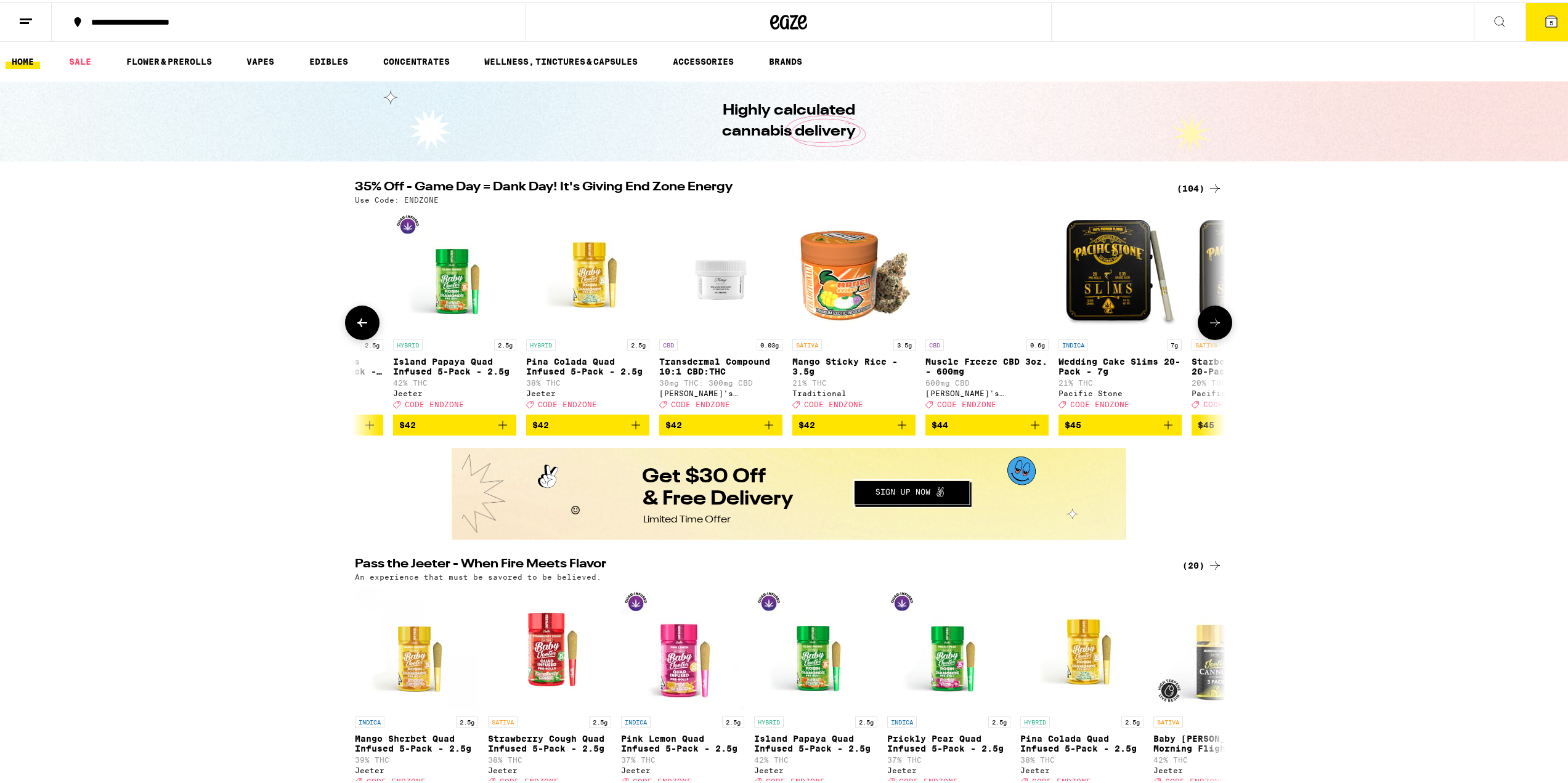
click at [1207, 323] on icon at bounding box center [1214, 320] width 14 height 14
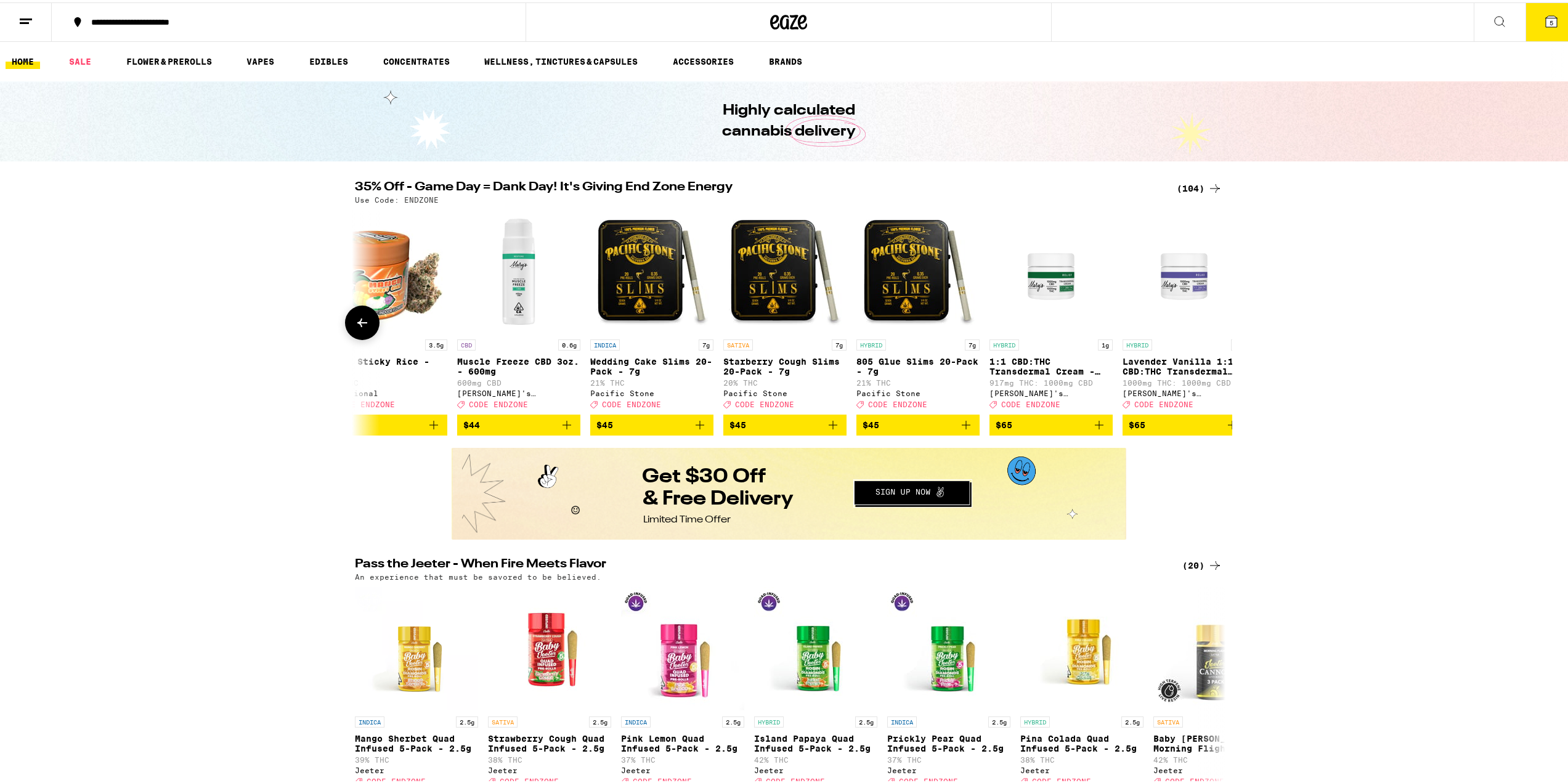
scroll to position [0, 12971]
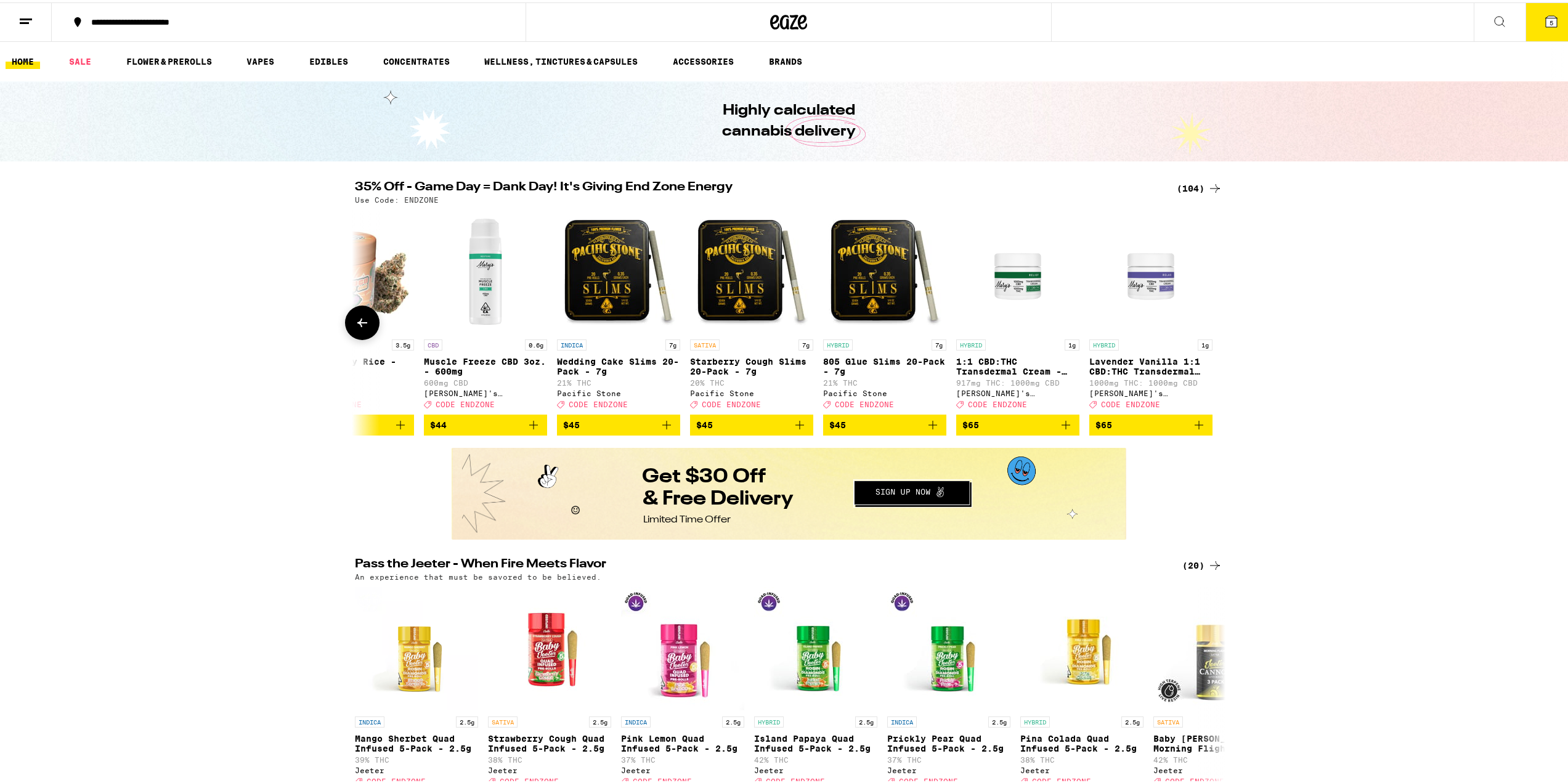
click at [1206, 322] on div at bounding box center [1215, 320] width 35 height 35
click at [1543, 24] on icon at bounding box center [1550, 19] width 14 height 14
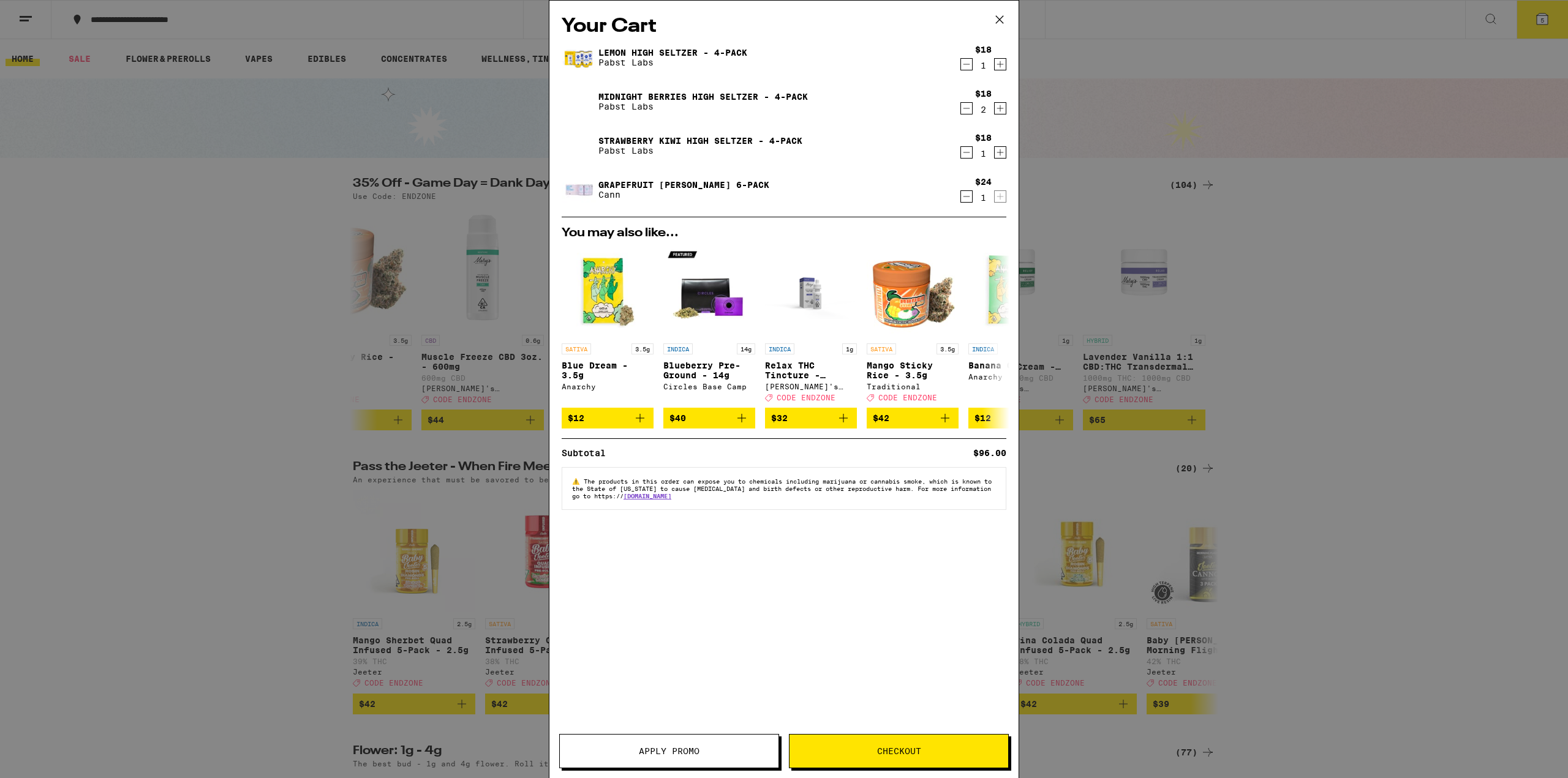
click at [671, 754] on span "Apply Promo" at bounding box center [669, 751] width 61 height 8
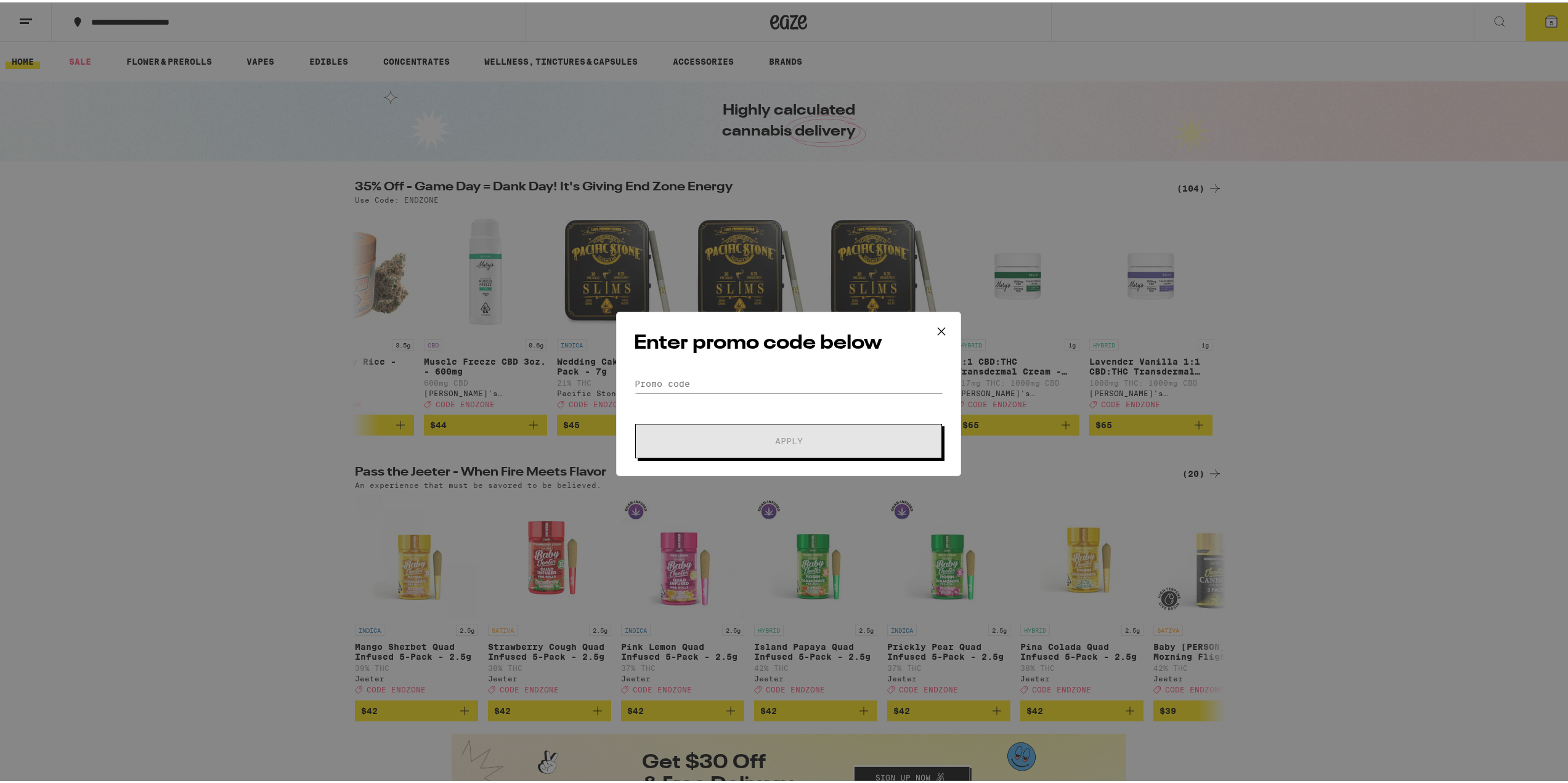
click at [700, 369] on div "Enter promo code below Promo Code Apply" at bounding box center [789, 392] width 345 height 165
click at [699, 384] on input "Promo Code" at bounding box center [789, 381] width 309 height 19
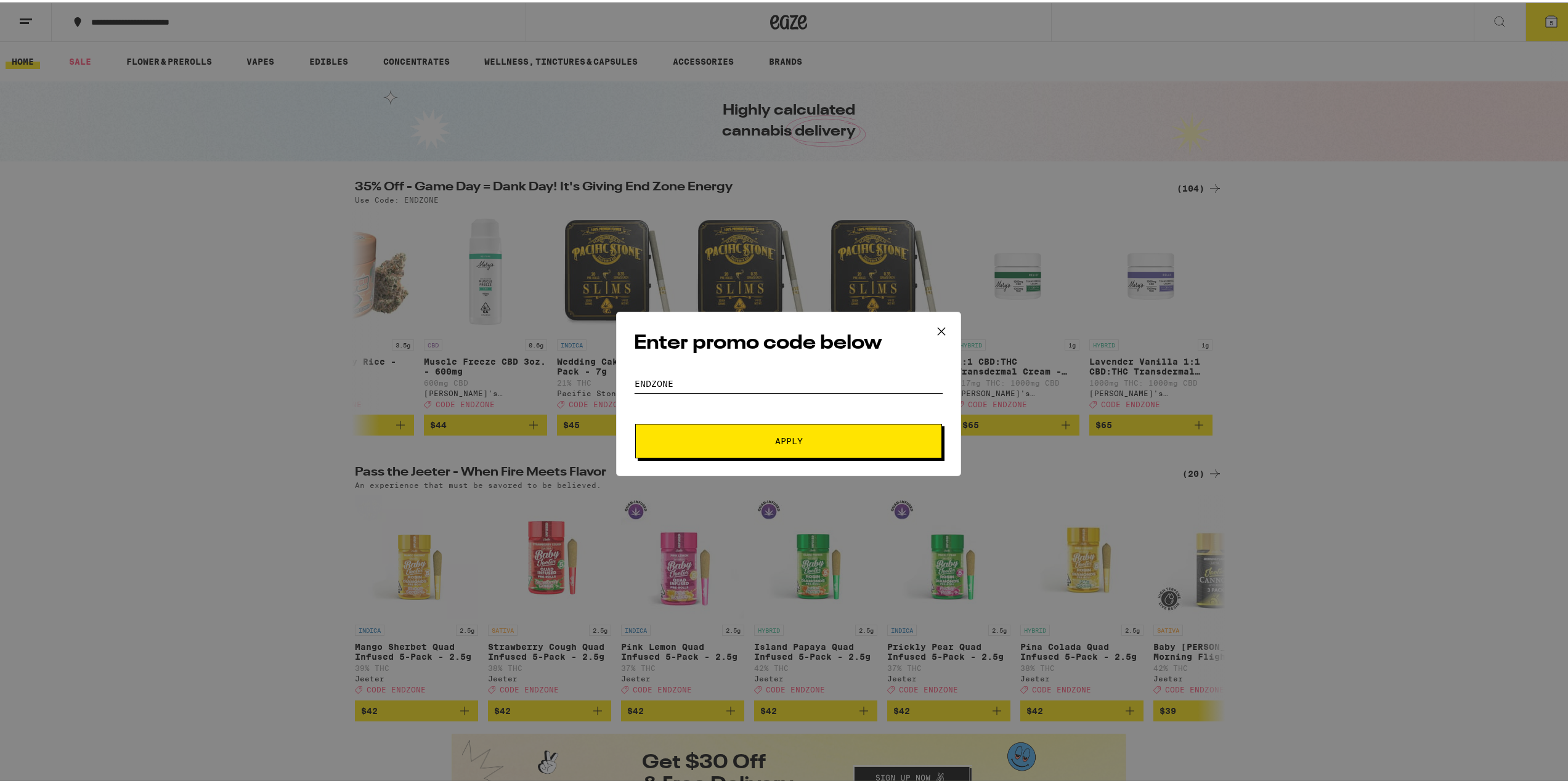
type input "endzone"
click at [792, 441] on span "Apply" at bounding box center [789, 439] width 28 height 8
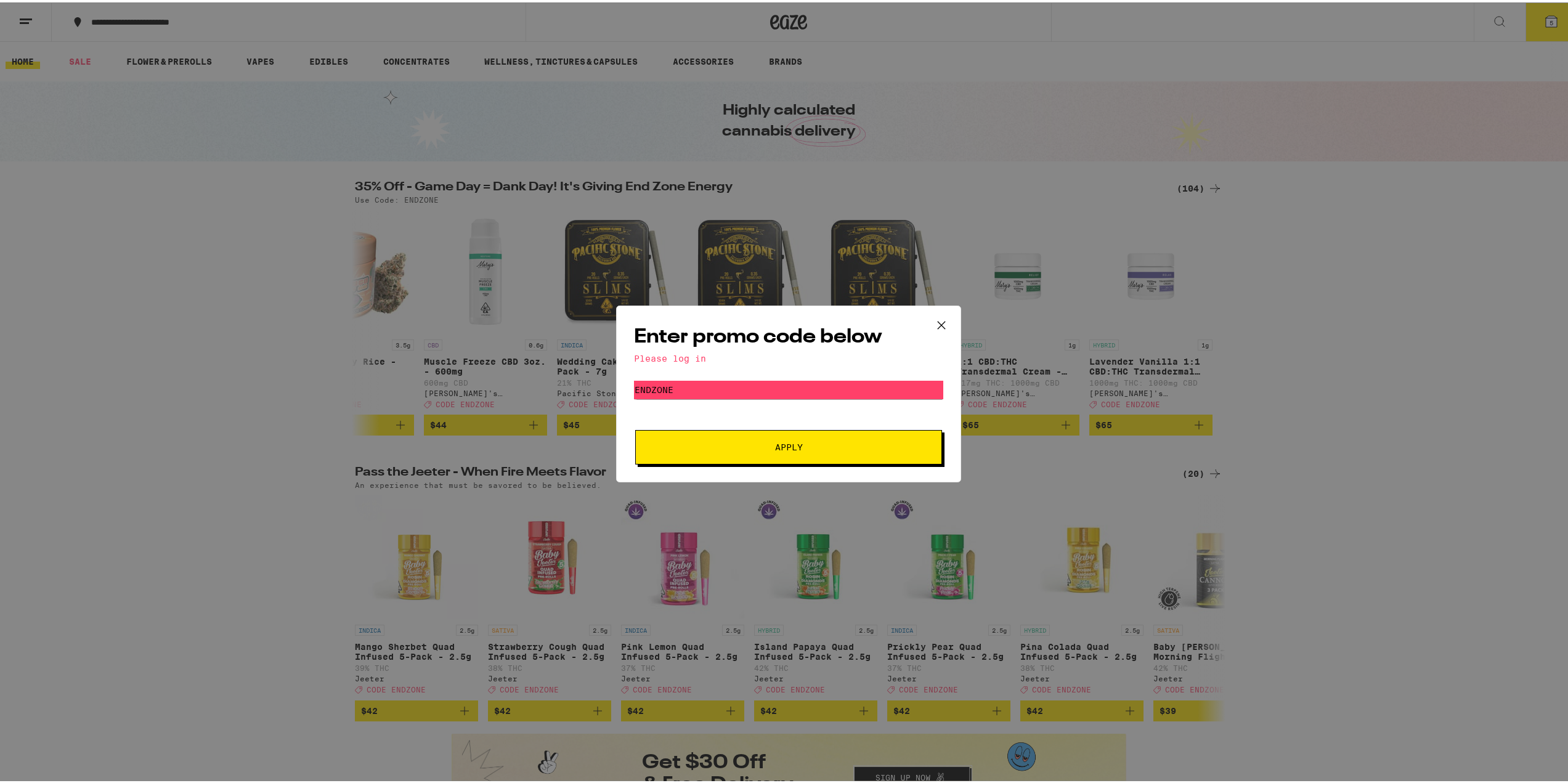
click at [792, 441] on span "Apply" at bounding box center [789, 445] width 28 height 8
click at [935, 323] on icon at bounding box center [941, 323] width 19 height 19
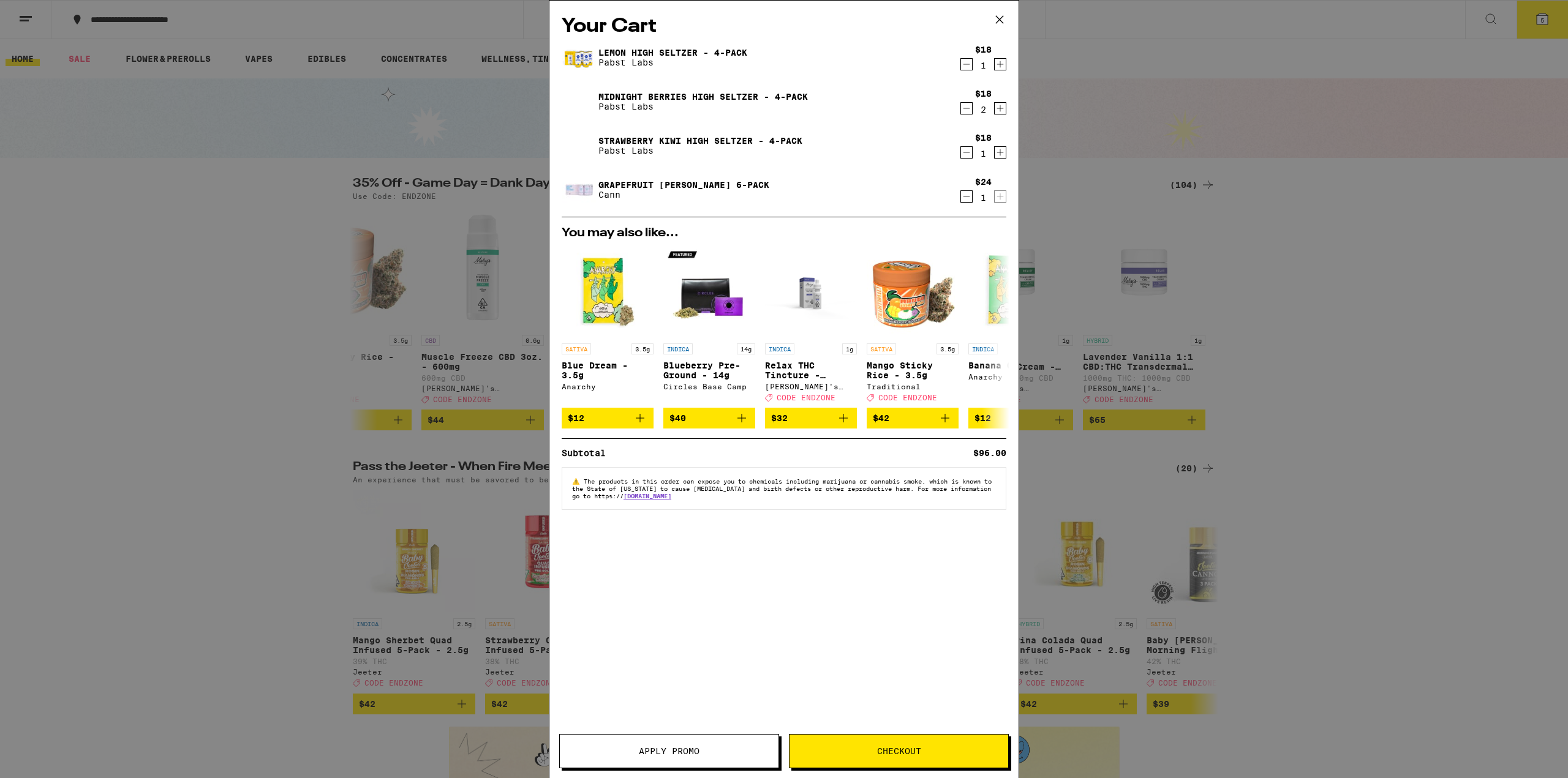
click at [169, 149] on div "Your Cart Lemon High [PERSON_NAME] - 4-Pack Pabst Labs $18 1 Midnight Berries H…" at bounding box center [784, 389] width 1568 height 778
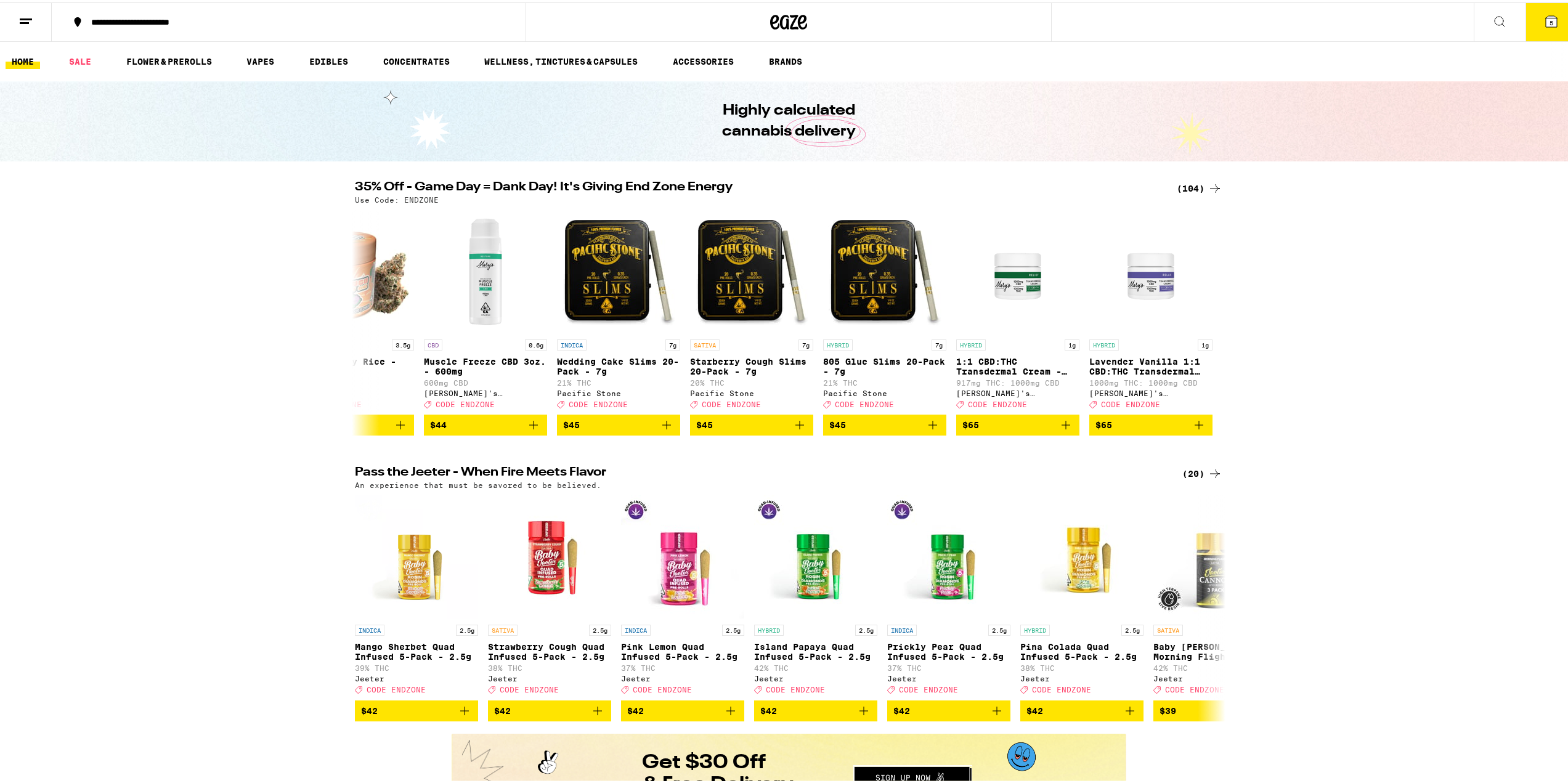
click at [1550, 25] on button "5" at bounding box center [1551, 20] width 52 height 38
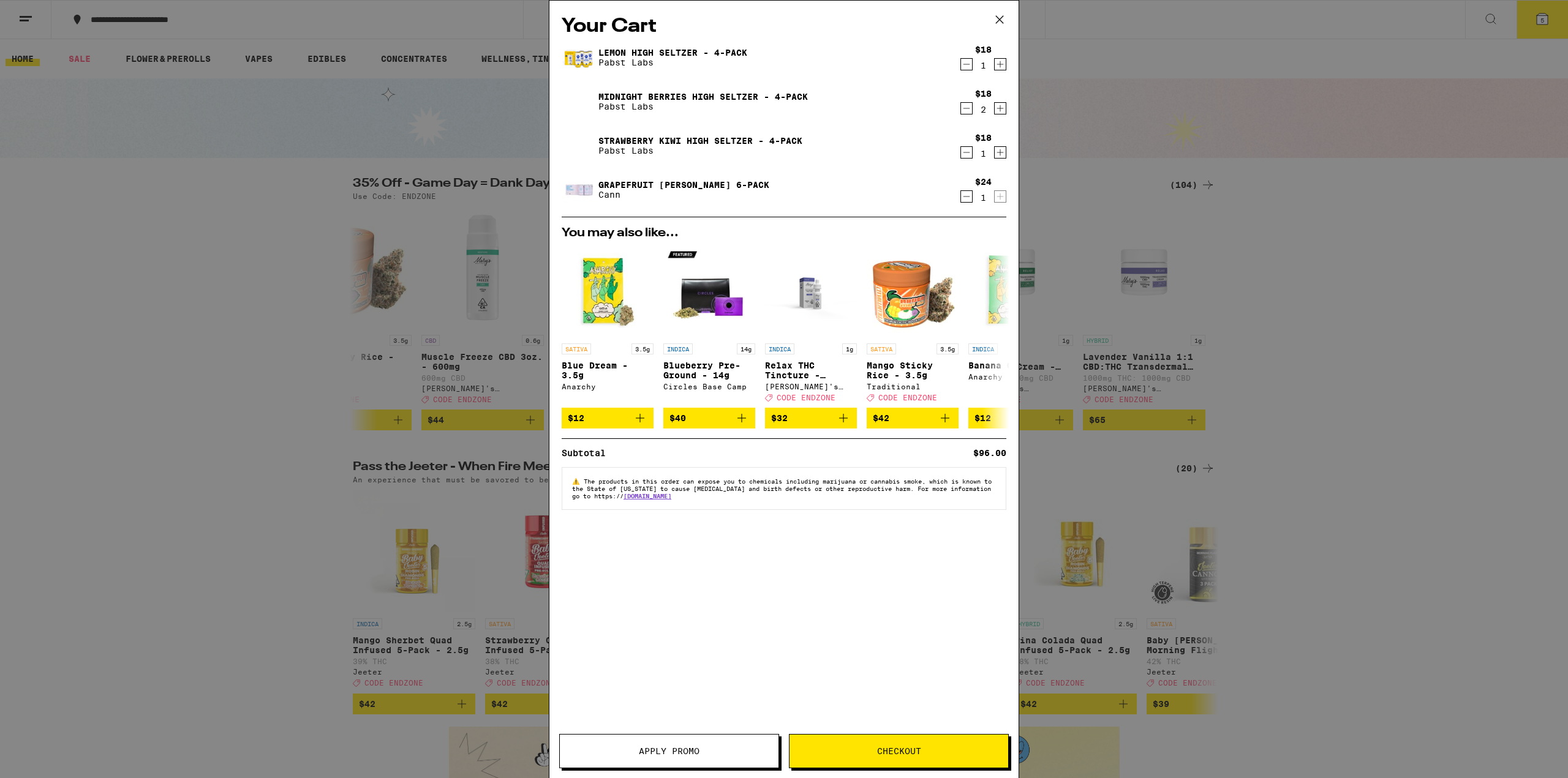
click at [679, 748] on span "Apply Promo" at bounding box center [669, 751] width 61 height 8
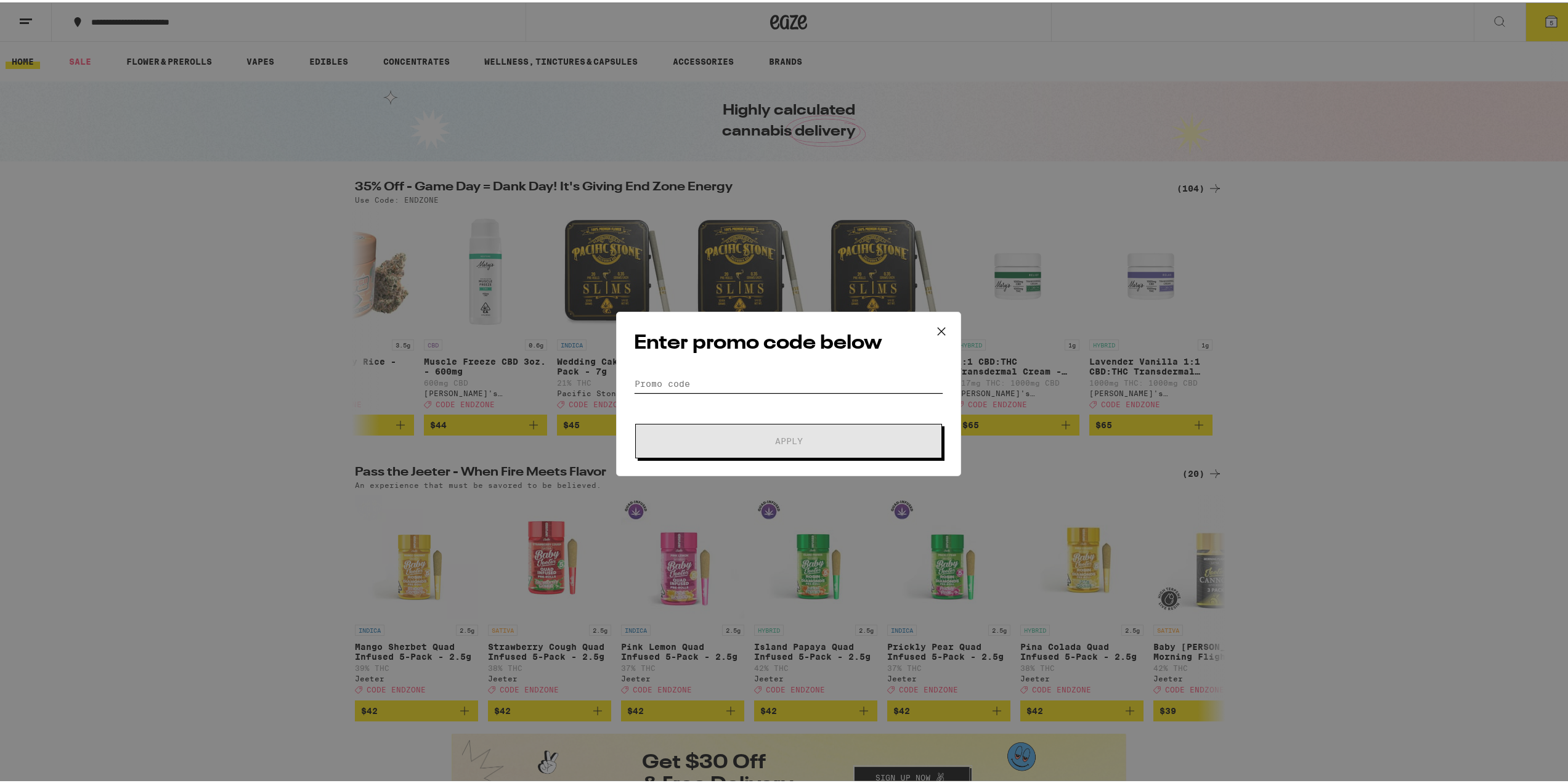
click at [701, 380] on input "Promo Code" at bounding box center [789, 381] width 309 height 19
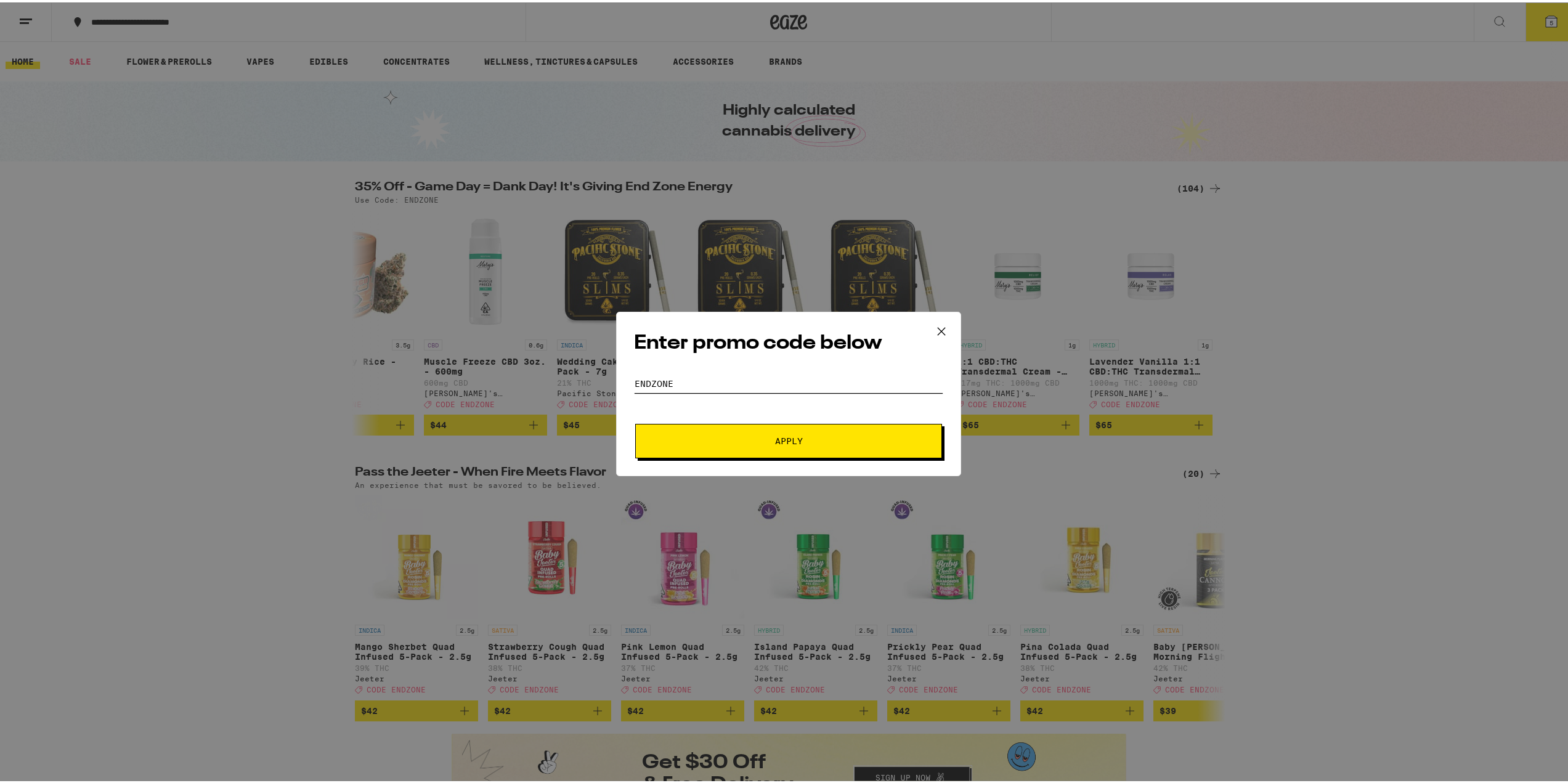
type input "endzone"
click at [795, 435] on span "Apply" at bounding box center [789, 439] width 28 height 8
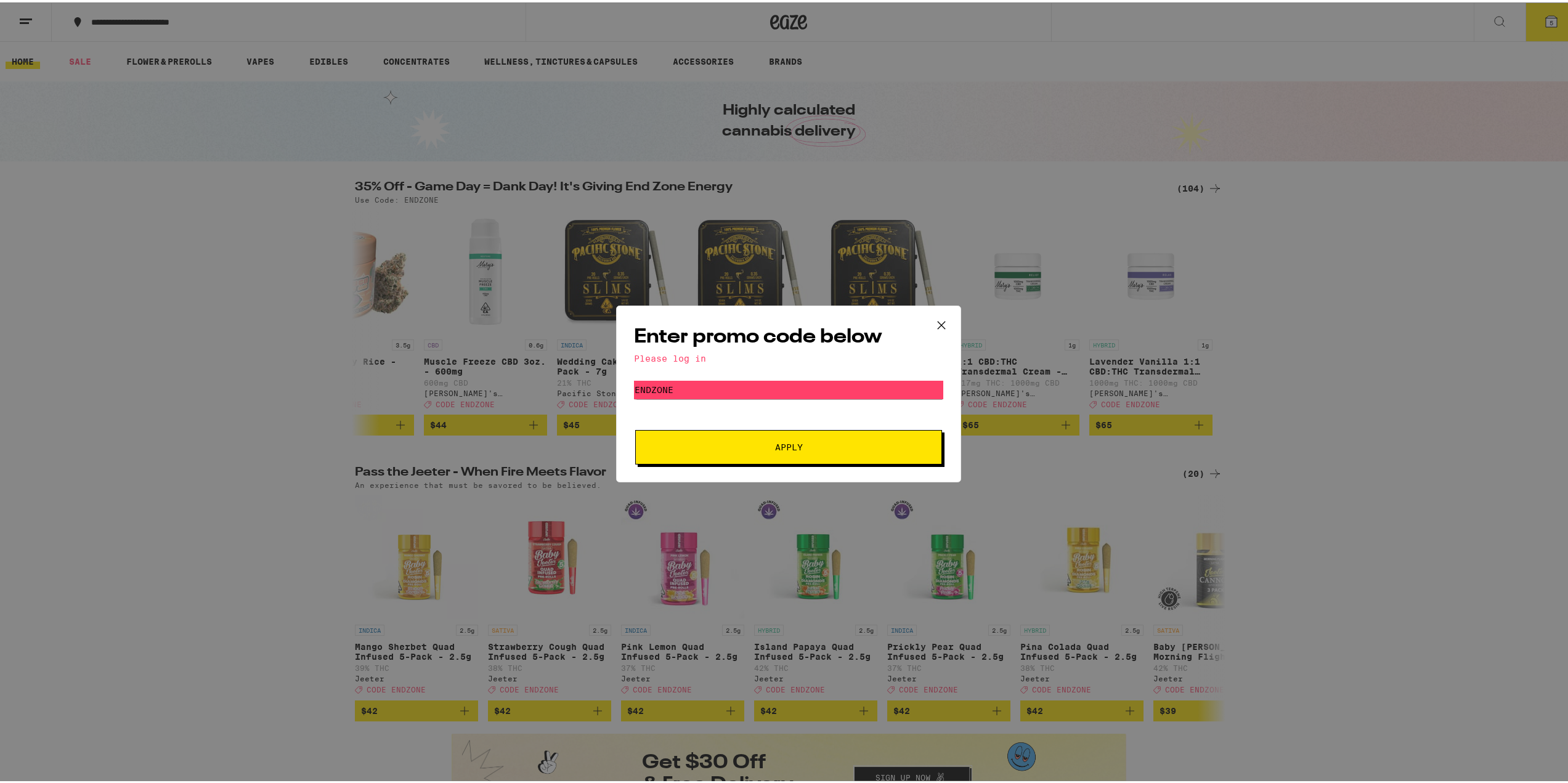
click at [795, 439] on button "Apply" at bounding box center [788, 445] width 306 height 35
click at [938, 325] on icon at bounding box center [941, 323] width 19 height 19
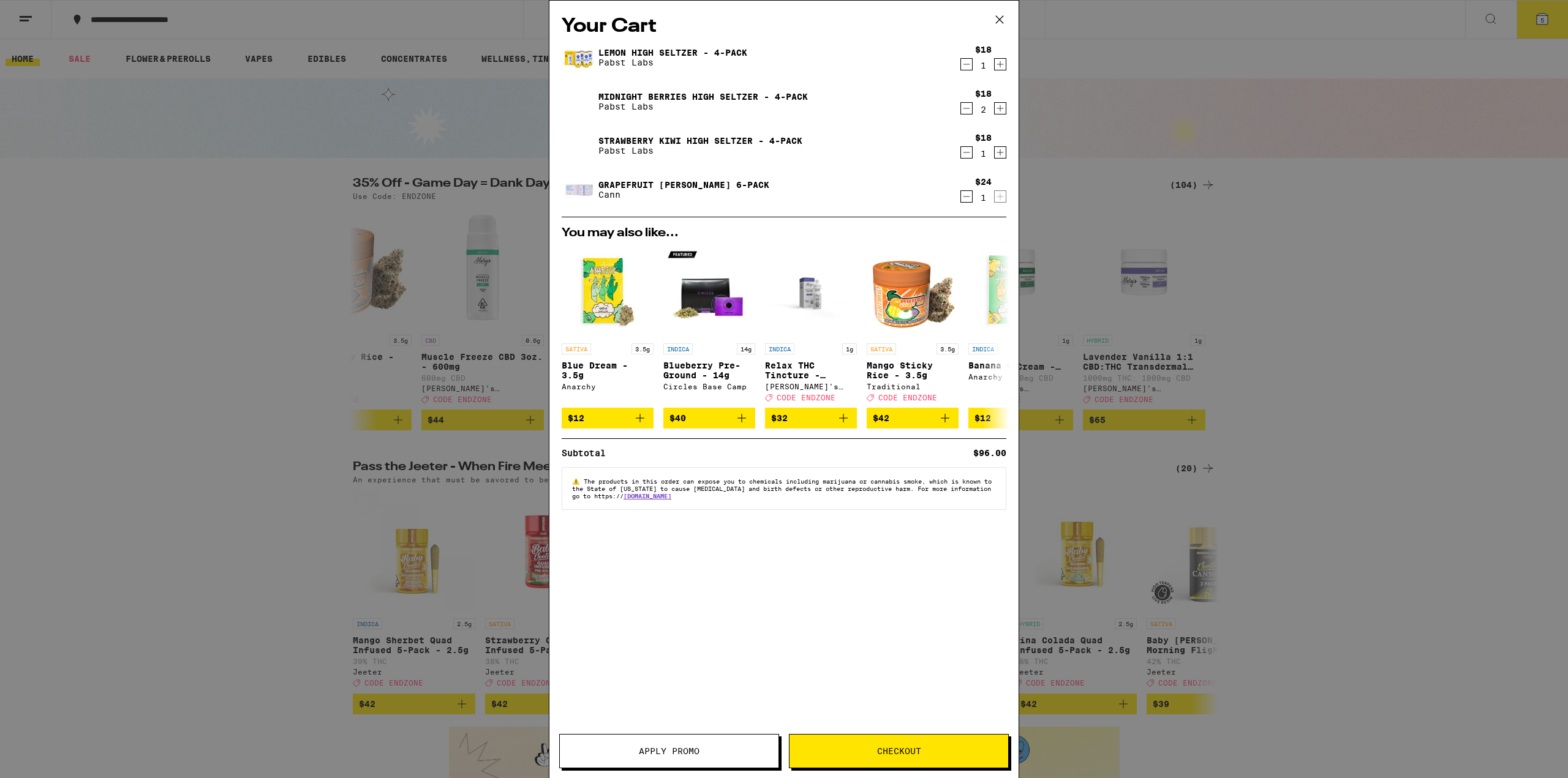
click at [211, 250] on div "Your Cart Lemon High [PERSON_NAME] - 4-Pack Pabst Labs $18 1 Midnight Berries H…" at bounding box center [784, 389] width 1568 height 778
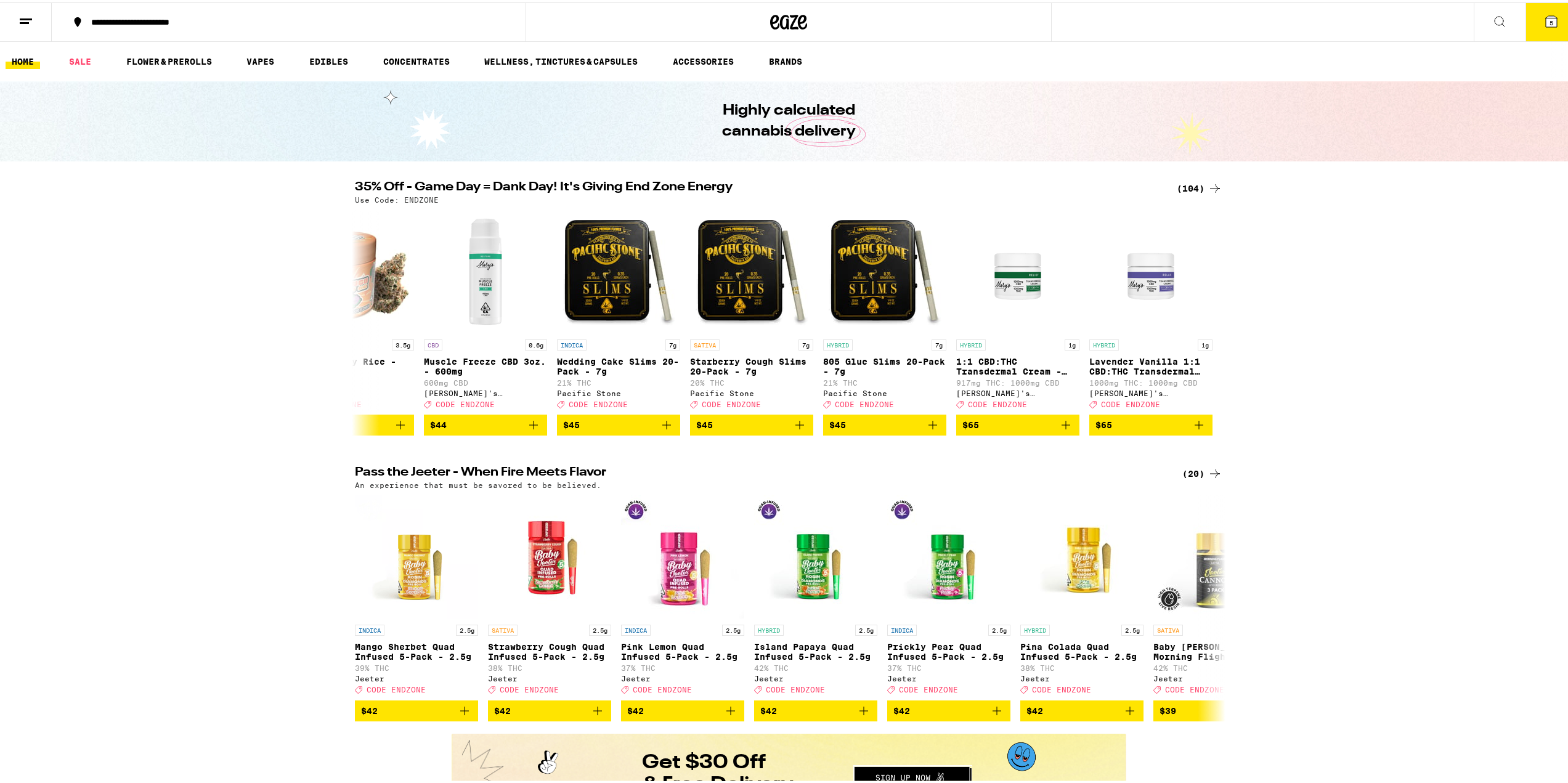
click at [14, 3] on button at bounding box center [25, 20] width 52 height 39
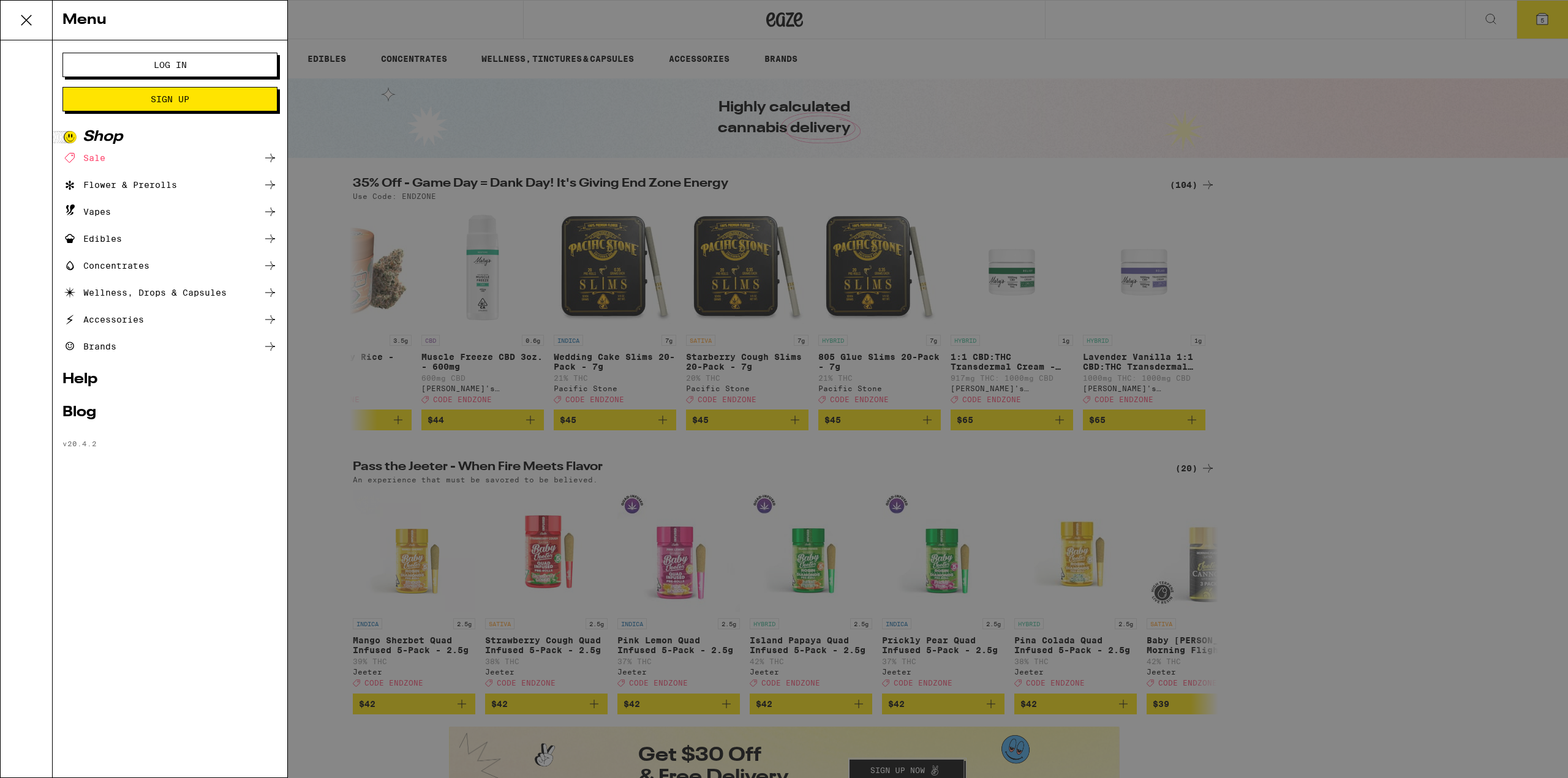
click at [166, 65] on span "Log In" at bounding box center [170, 65] width 33 height 8
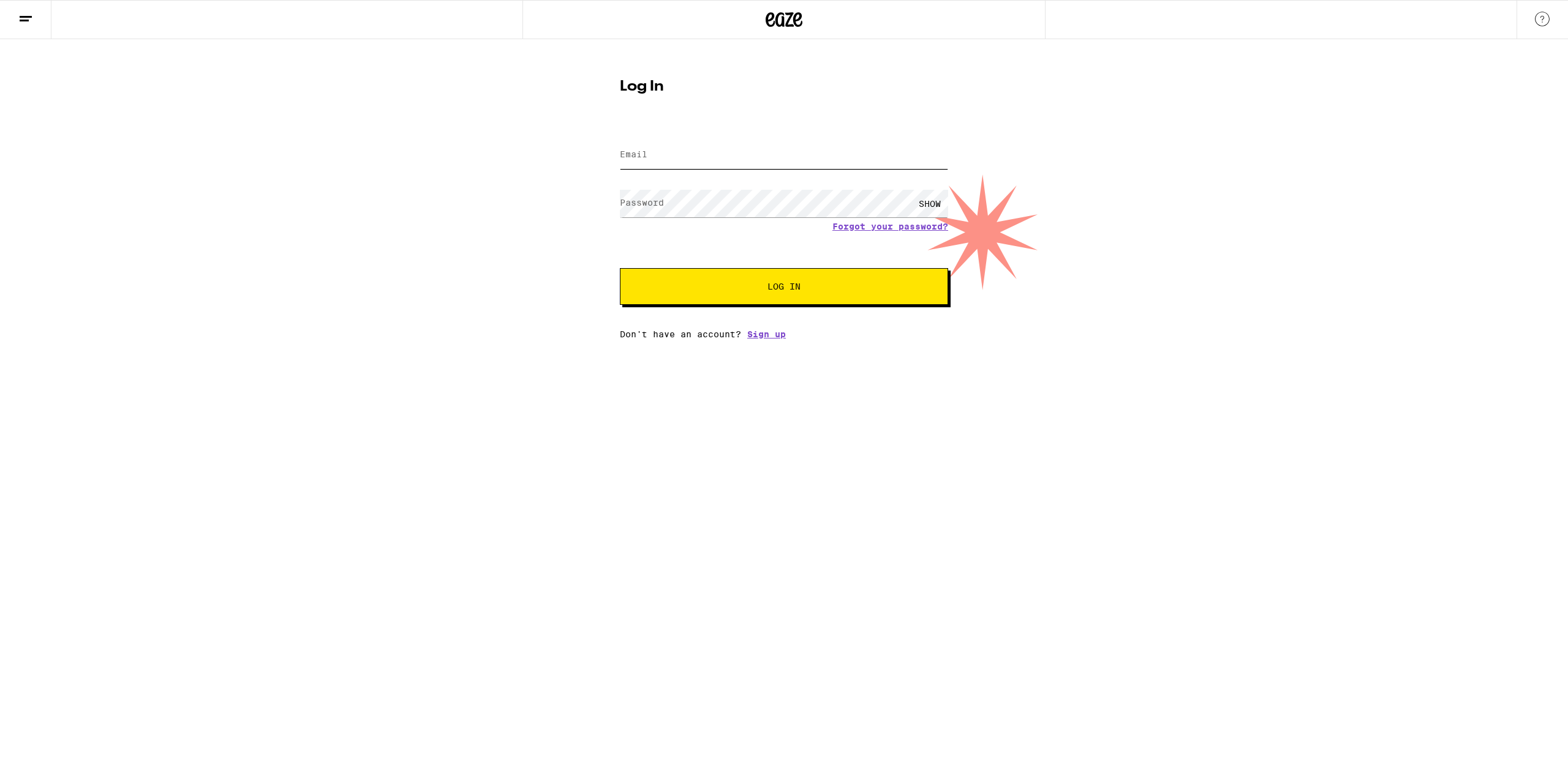
click at [673, 144] on input "Email" at bounding box center [783, 155] width 328 height 28
type input "[PERSON_NAME][EMAIL_ADDRESS][PERSON_NAME][DOMAIN_NAME]"
click at [619, 268] on button "Log In" at bounding box center [783, 287] width 328 height 37
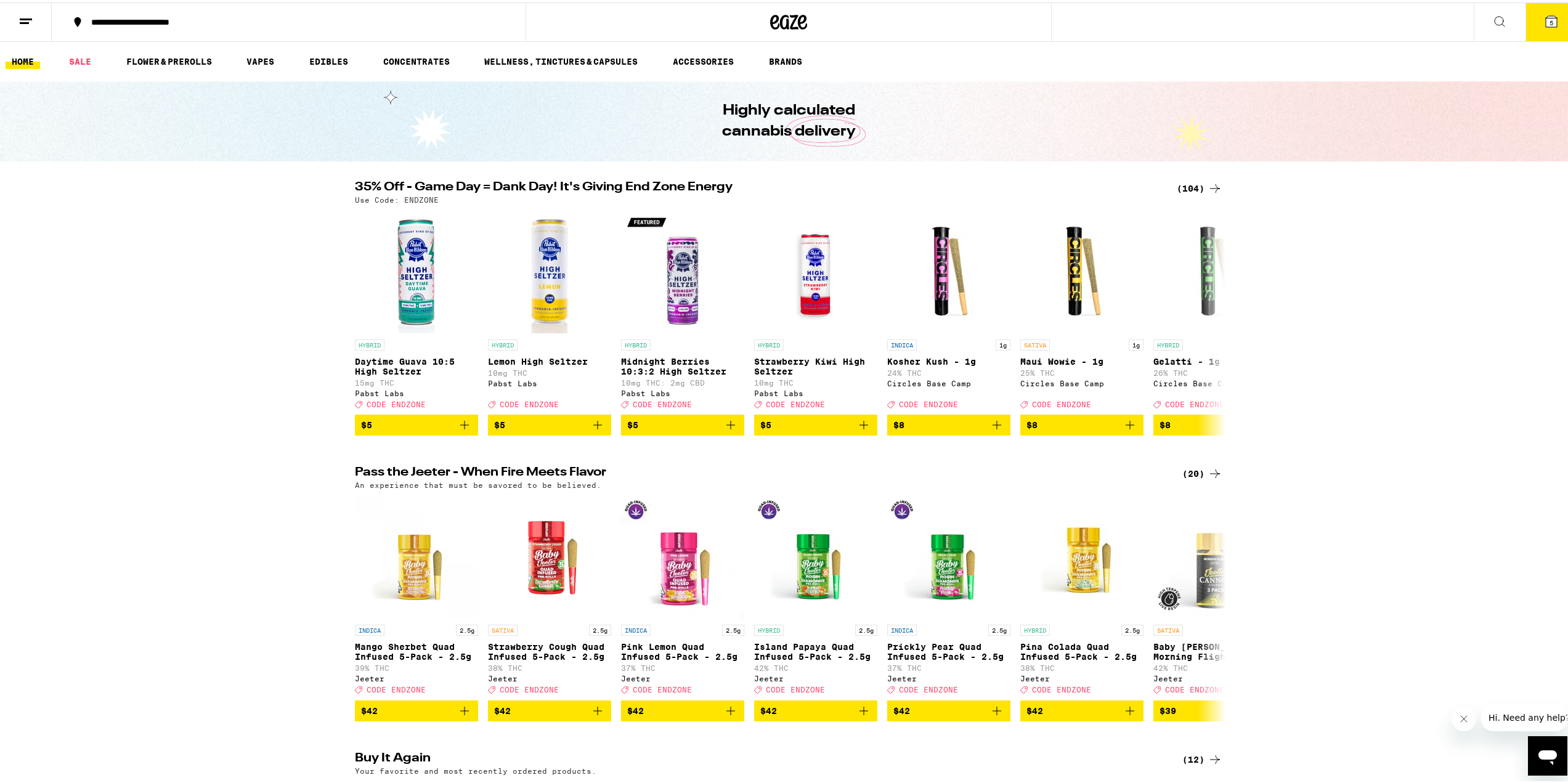
click at [1549, 21] on span "5" at bounding box center [1551, 20] width 3 height 8
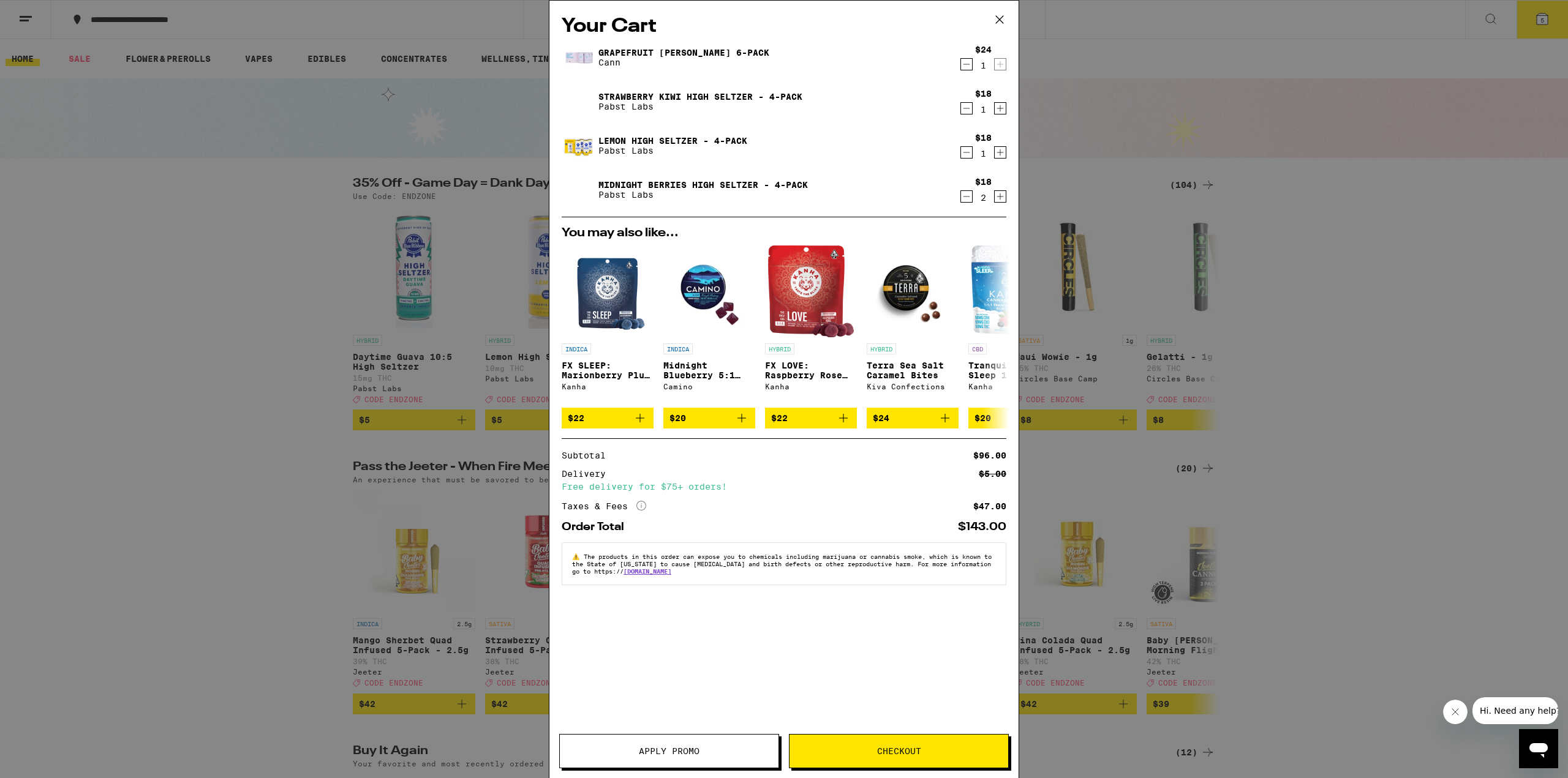
click at [679, 748] on span "Apply Promo" at bounding box center [669, 751] width 61 height 8
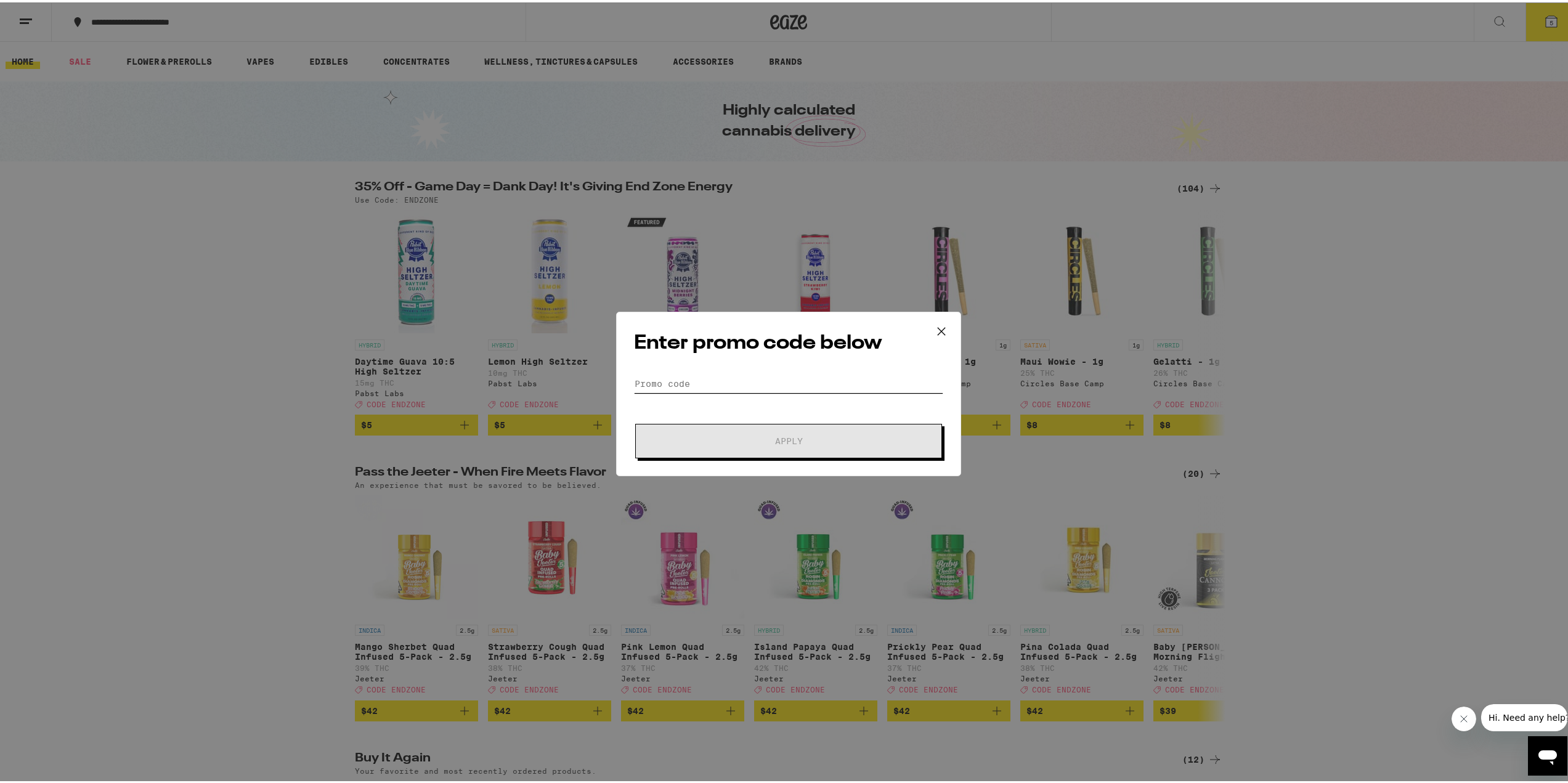
click at [691, 376] on input "Promo Code" at bounding box center [789, 381] width 309 height 19
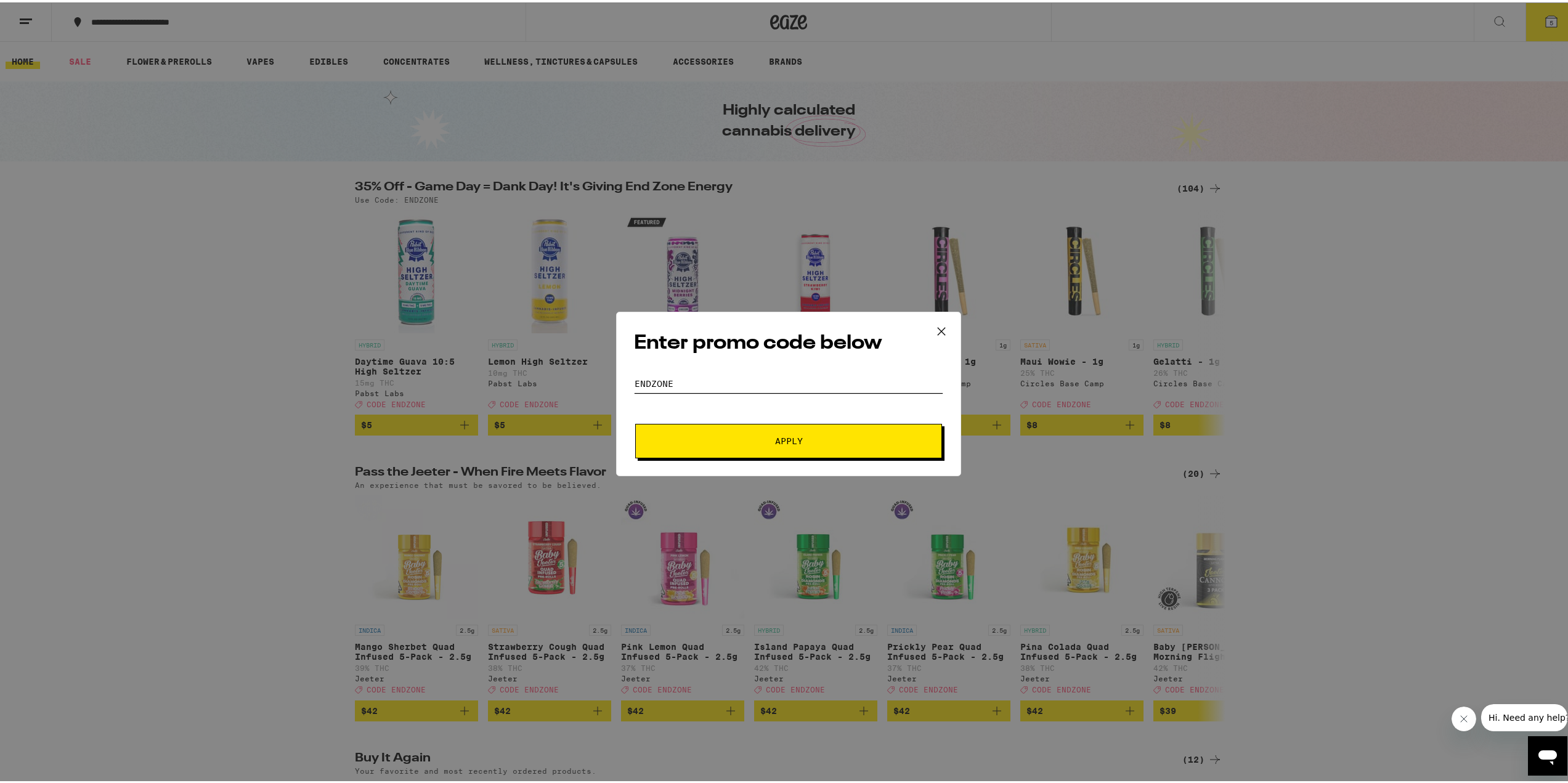
type input "endzone"
click at [765, 444] on button "Apply" at bounding box center [788, 438] width 306 height 35
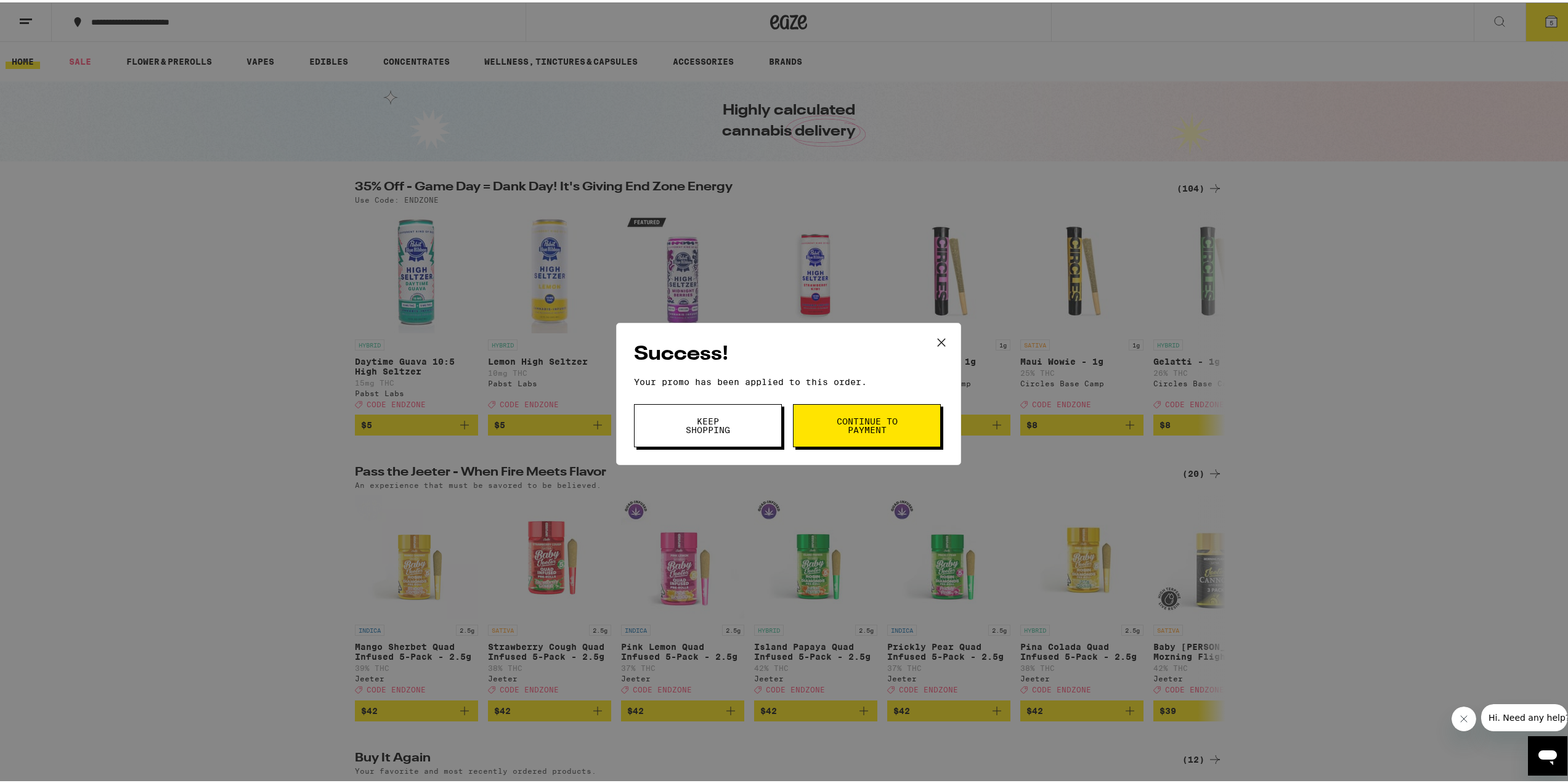
click at [885, 437] on button "Continue to payment" at bounding box center [867, 423] width 148 height 43
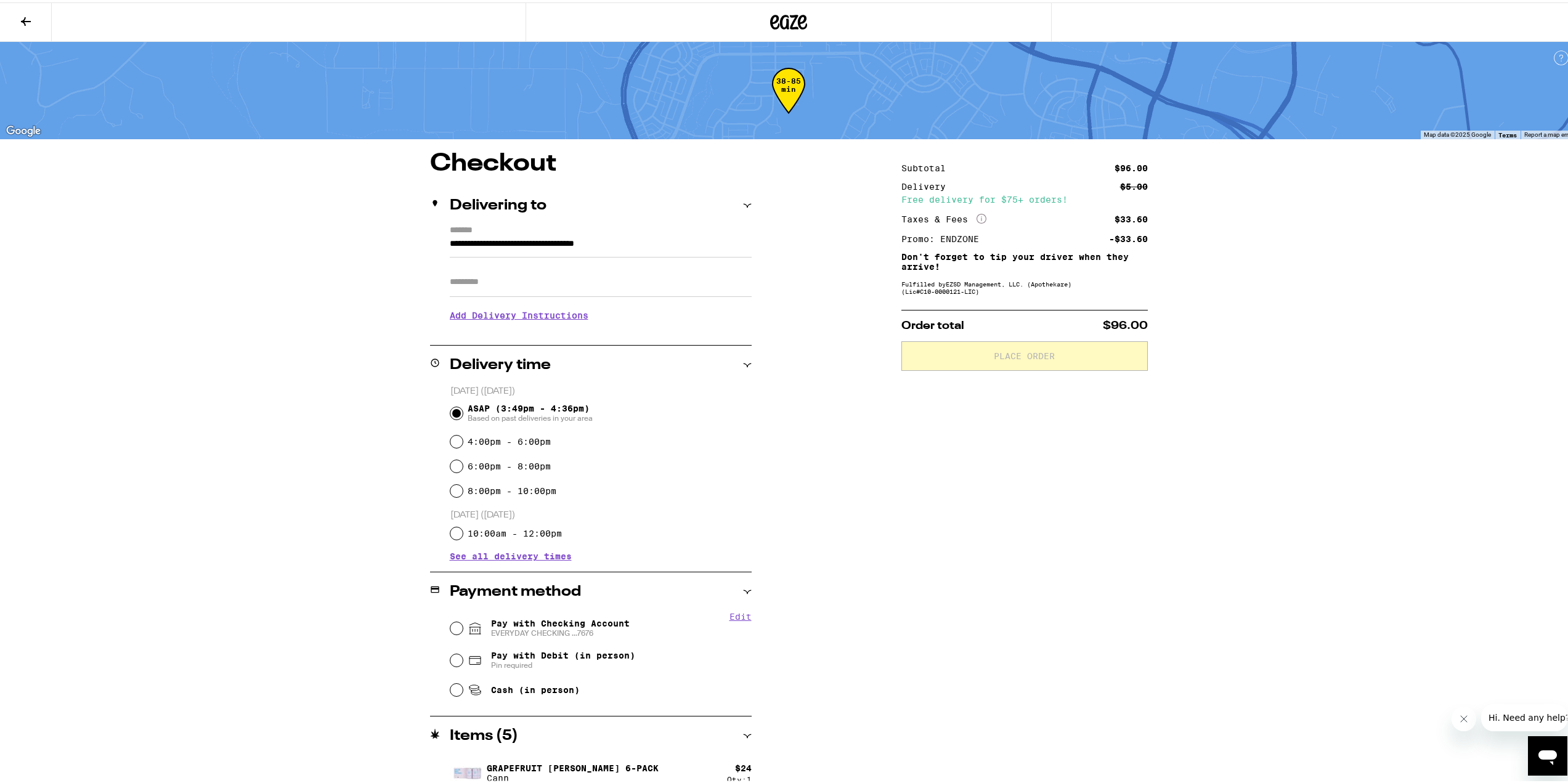
click at [24, 18] on icon at bounding box center [26, 19] width 10 height 8
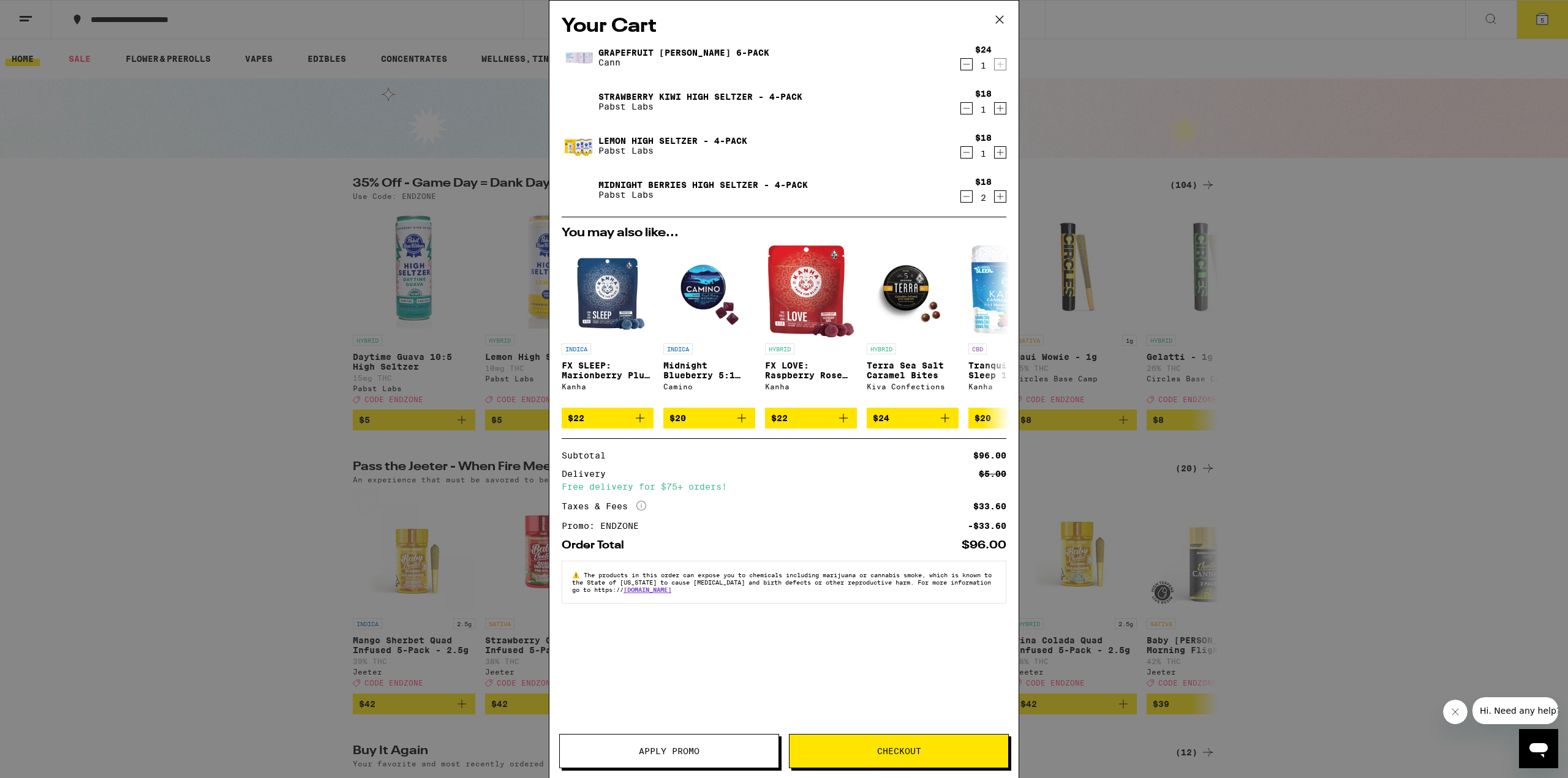
click at [967, 108] on icon "Decrement" at bounding box center [966, 108] width 7 height 0
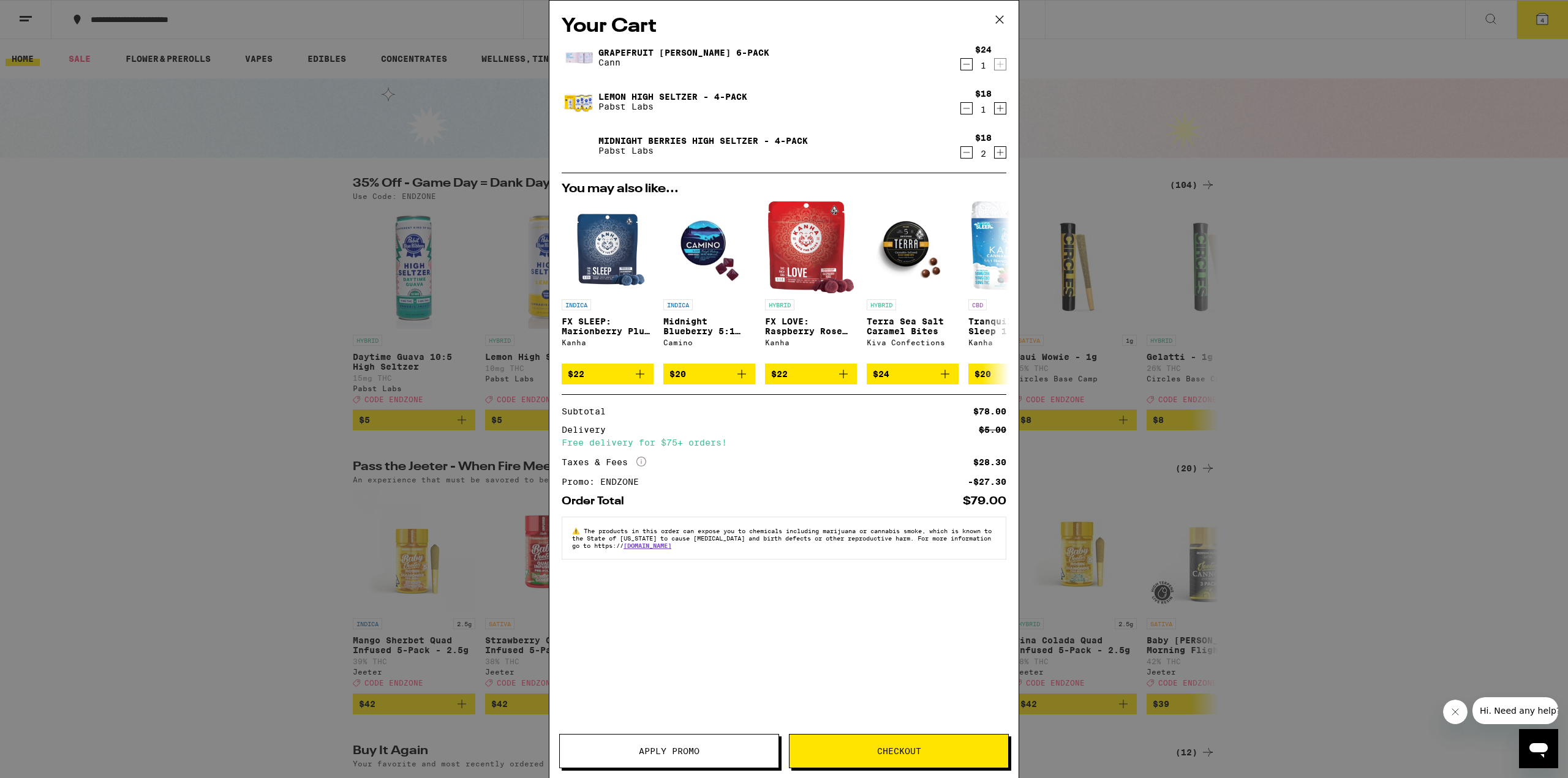
click at [879, 750] on span "Checkout" at bounding box center [899, 751] width 44 height 8
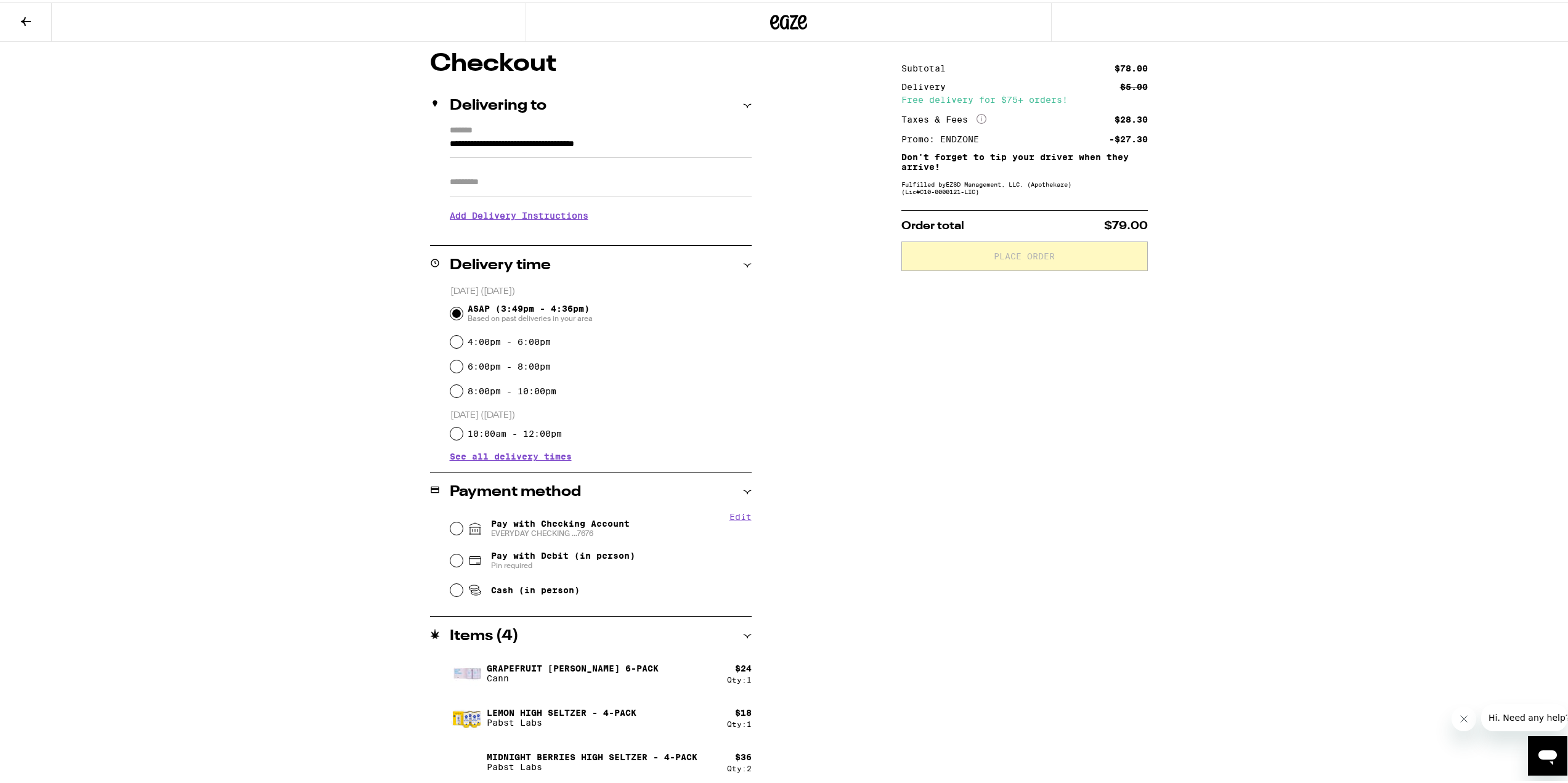
scroll to position [104, 0]
